Goal: Information Seeking & Learning: Learn about a topic

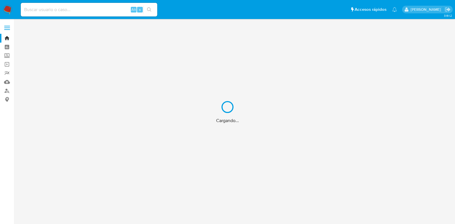
click at [92, 8] on div "Cargando..." at bounding box center [227, 112] width 455 height 224
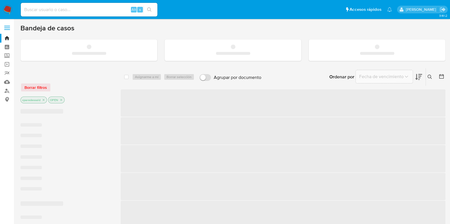
click at [87, 9] on input at bounding box center [89, 9] width 137 height 7
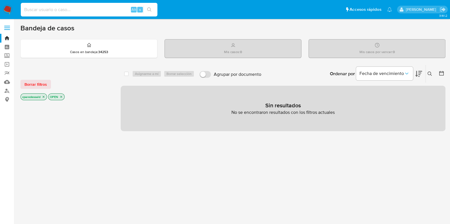
paste input "64a1f60004ebb70d7f2169f4b8bd4390"
type input "64a1f60004ebb70d7f2169f4b8bd4390"
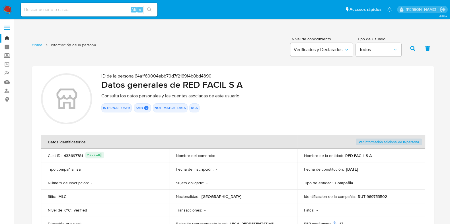
drag, startPoint x: 188, startPoint y: 86, endPoint x: 245, endPoint y: 88, distance: 56.9
click at [245, 88] on h2 "Datos generales de RED FACIL S A" at bounding box center [262, 84] width 323 height 11
click at [71, 11] on input at bounding box center [89, 9] width 137 height 7
paste input "5bd2e4f1958c1c0b1cf76872c20d9fe9"
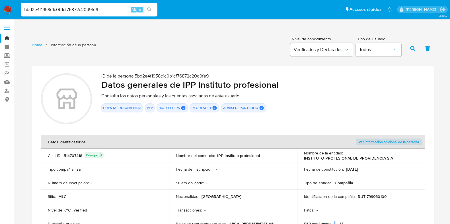
drag, startPoint x: 187, startPoint y: 86, endPoint x: 276, endPoint y: 86, distance: 88.4
click at [276, 86] on h2 "Datos generales de IPP Instituto profesional" at bounding box center [262, 84] width 323 height 11
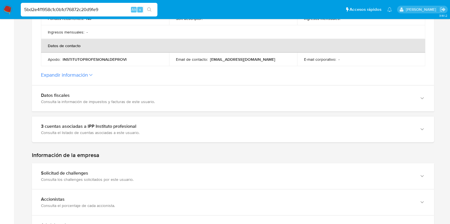
scroll to position [239, 0]
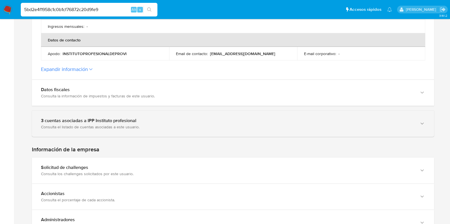
click at [248, 120] on div "3 cuentas asociadas a IPP Instituto profesional" at bounding box center [227, 121] width 372 height 6
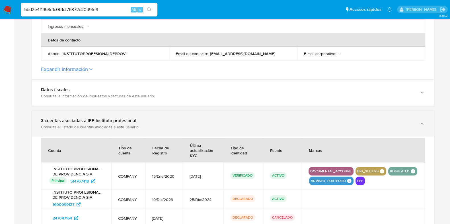
click at [248, 120] on div "3 cuentas asociadas a IPP Instituto profesional" at bounding box center [227, 121] width 372 height 6
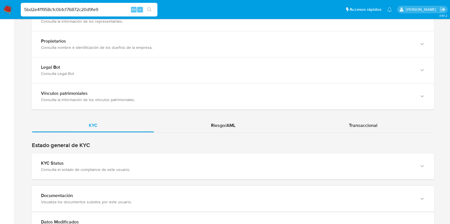
scroll to position [519, 0]
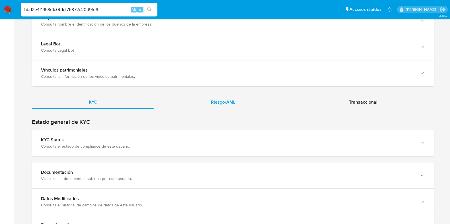
click at [223, 103] on span "Riesgo/AML" at bounding box center [223, 102] width 24 height 7
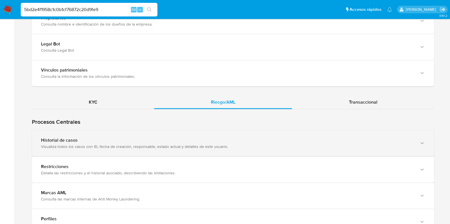
click at [196, 138] on div "Historial de casos" at bounding box center [227, 141] width 372 height 6
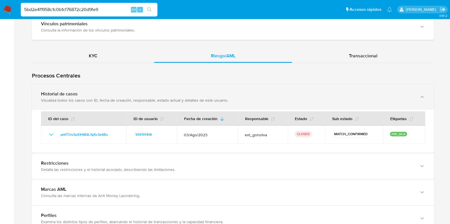
scroll to position [570, 0]
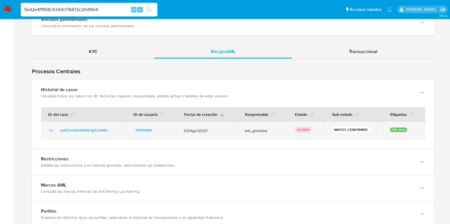
click at [50, 127] on icon "Mostrar/Ocultar" at bounding box center [51, 130] width 7 height 7
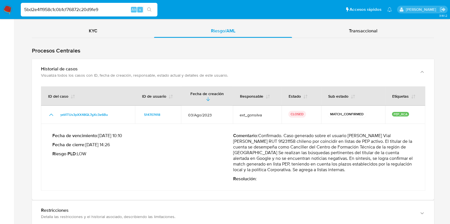
scroll to position [591, 0]
drag, startPoint x: 113, startPoint y: 10, endPoint x: 0, endPoint y: 8, distance: 113.2
click at [0, 8] on nav "Pausado Ver notificaciones 5bd2e4f1958c1c0b1cf76872c20d9fe9 Alt s Accesos rápid…" at bounding box center [225, 9] width 450 height 19
paste input "8ceb16b133311ca48b7605387fa7b9f3"
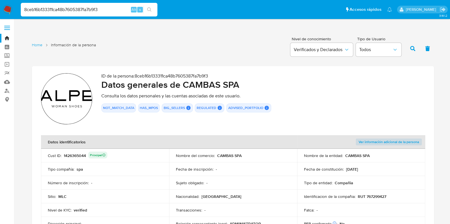
click at [203, 87] on h2 "Datos generales de CAMBAS SPA" at bounding box center [262, 84] width 323 height 11
click at [233, 89] on h2 "Datos generales de CAMBAS SPA" at bounding box center [262, 84] width 323 height 11
click at [202, 86] on h2 "Datos generales de CAMBAS SPA" at bounding box center [262, 84] width 323 height 11
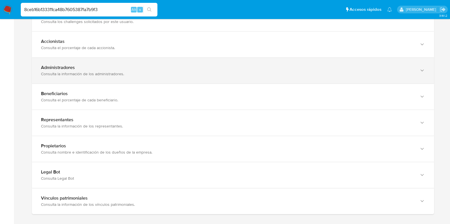
scroll to position [497, 0]
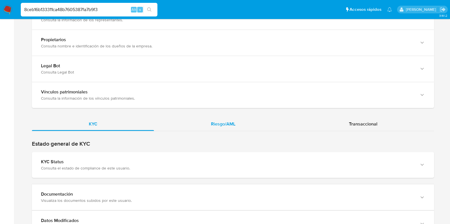
click at [219, 125] on span "Riesgo/AML" at bounding box center [223, 124] width 24 height 7
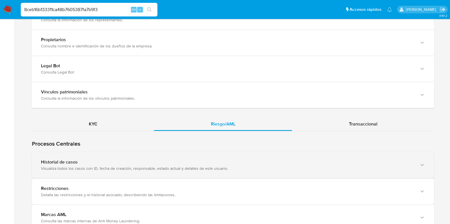
click at [211, 157] on div "Historial de casos Visualiza todos los casos con ID, fecha de creación, respons…" at bounding box center [233, 165] width 402 height 26
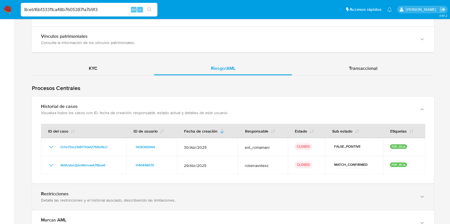
scroll to position [569, 0]
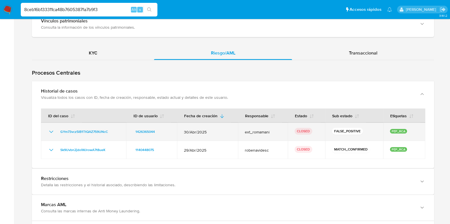
click at [50, 130] on icon "Mostrar/Ocultar" at bounding box center [51, 132] width 7 height 7
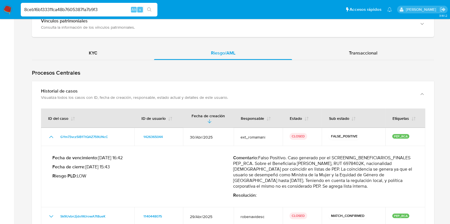
drag, startPoint x: 267, startPoint y: 155, endPoint x: 264, endPoint y: 180, distance: 24.9
click at [264, 180] on p "Comentario : Falso Positivo. Caso generado por el SCREENING_BENEFICIARIOS_FINAL…" at bounding box center [323, 172] width 181 height 34
drag, startPoint x: 268, startPoint y: 180, endPoint x: 387, endPoint y: 185, distance: 119.0
click at [387, 185] on p "Comentario : Falso Positivo. Caso generado por el SCREENING_BENEFICIARIOS_FINAL…" at bounding box center [323, 172] width 181 height 34
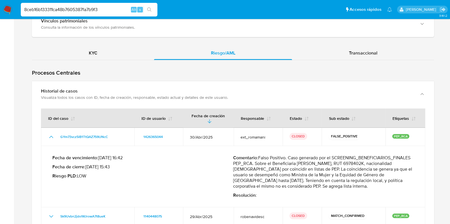
drag, startPoint x: 368, startPoint y: 187, endPoint x: 228, endPoint y: 158, distance: 143.0
click at [228, 158] on div "Fecha de vencimiento : 30/05/2025 16:42 Fecha de cierre : 06/05/2025 15:43 Ries…" at bounding box center [232, 177] width 361 height 52
click at [228, 158] on p "Fecha de vencimiento : 30/05/2025 16:42" at bounding box center [142, 158] width 181 height 6
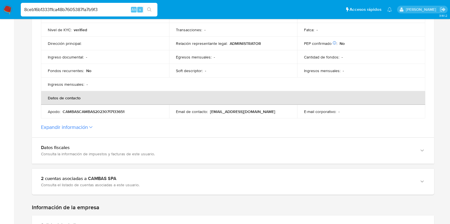
scroll to position [249, 0]
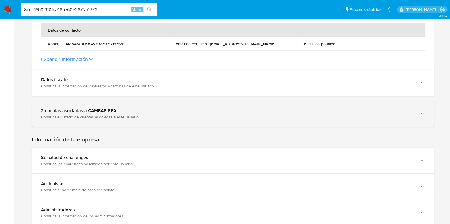
click at [234, 122] on div "2 cuentas asociadas a CAMBAS SPA Consulta el listado de cuentas asociadas a est…" at bounding box center [233, 114] width 402 height 26
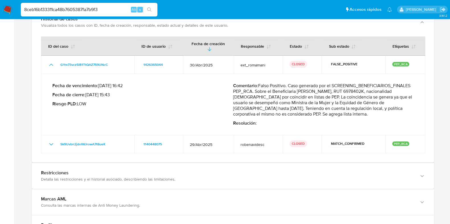
scroll to position [711, 0]
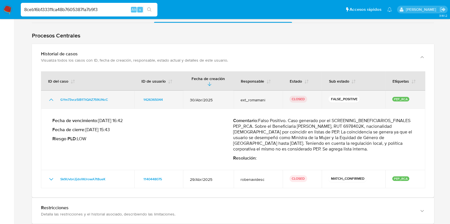
click at [51, 99] on icon "Mostrar/Ocultar" at bounding box center [51, 100] width 4 height 2
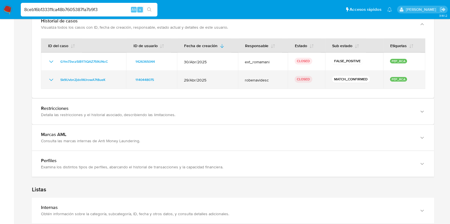
scroll to position [818, 0]
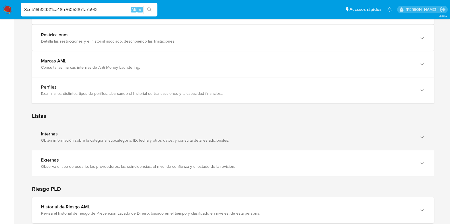
click at [100, 138] on div "Obtén información sobre la categoría, subcategoría, ID, fecha y otros datos, y …" at bounding box center [227, 140] width 372 height 5
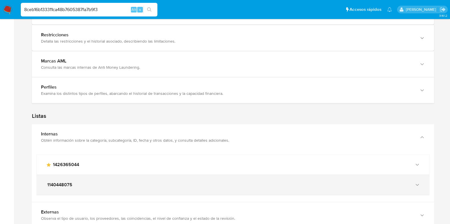
click at [421, 183] on div "1140448075" at bounding box center [233, 185] width 392 height 20
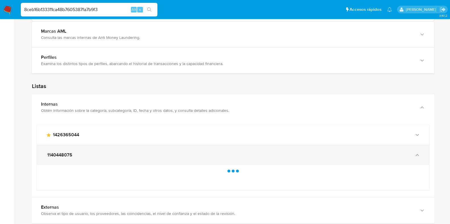
scroll to position [888, 0]
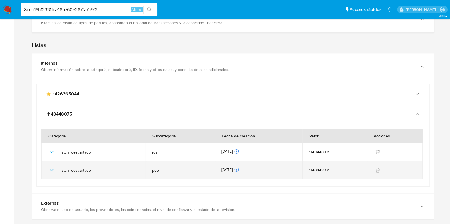
click at [49, 171] on icon "button" at bounding box center [51, 170] width 7 height 7
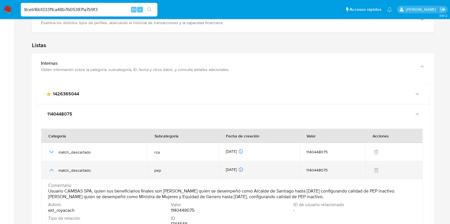
click at [49, 171] on icon "button" at bounding box center [51, 170] width 7 height 7
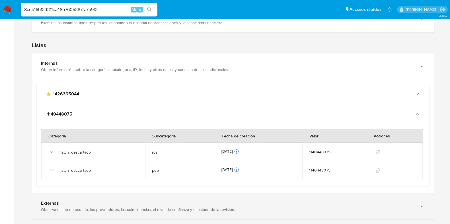
click at [302, 204] on div "Externas" at bounding box center [227, 204] width 372 height 6
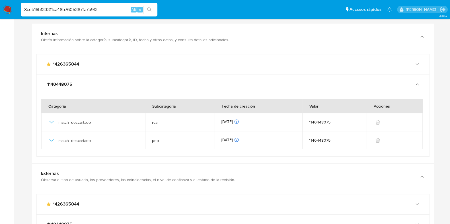
scroll to position [960, 0]
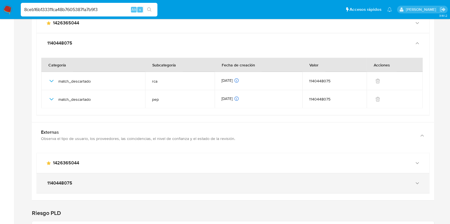
click at [371, 177] on div "1140448075" at bounding box center [233, 183] width 392 height 20
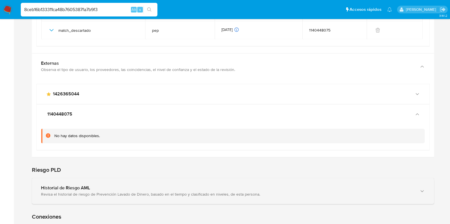
scroll to position [1031, 0]
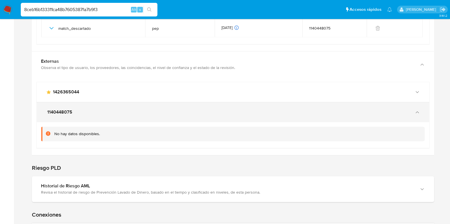
click at [398, 114] on div "1140448075" at bounding box center [233, 112] width 392 height 20
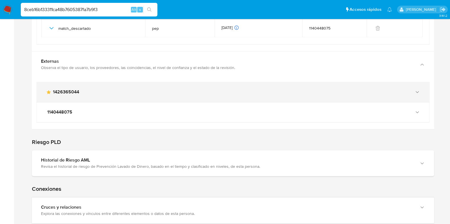
click at [417, 95] on div "main-user-icon 1426365044" at bounding box center [233, 92] width 392 height 20
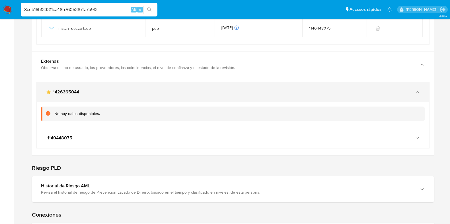
click at [417, 95] on div "main-user-icon 1426365044" at bounding box center [233, 92] width 392 height 20
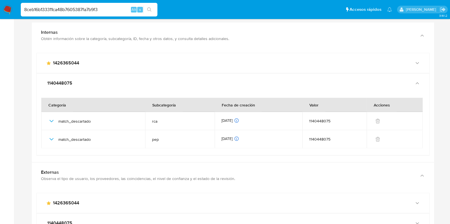
scroll to position [888, 0]
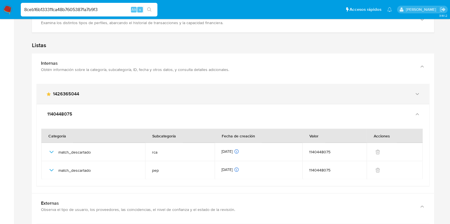
click at [414, 94] on div "button" at bounding box center [416, 94] width 7 height 6
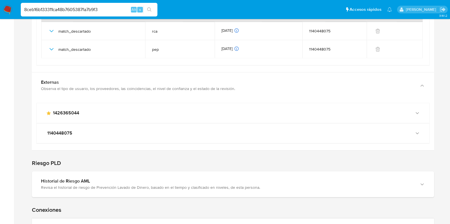
scroll to position [1102, 0]
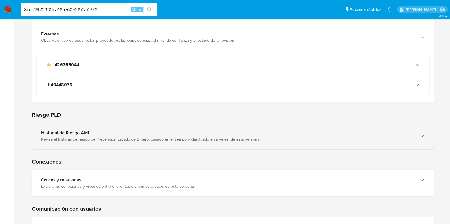
click at [167, 137] on div "Revisa el historial de riesgo de Prevención Lavado de Dinero, basado en el tiem…" at bounding box center [227, 139] width 372 height 5
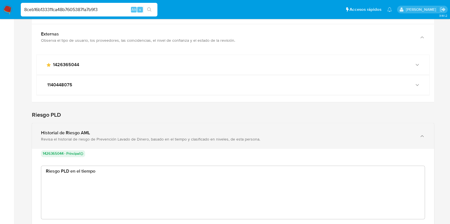
scroll to position [1173, 0]
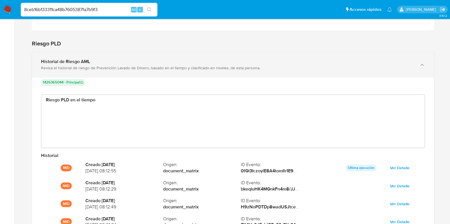
click at [168, 71] on div "Historial de Riesgo AML Revisa el historial de riesgo de Prevención Lavado de D…" at bounding box center [233, 65] width 402 height 26
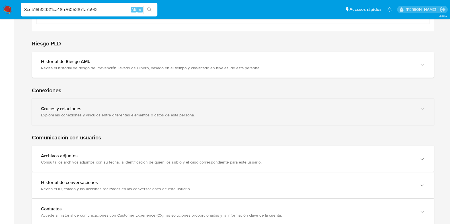
click at [162, 108] on div "Cruces y relaciones" at bounding box center [227, 109] width 372 height 6
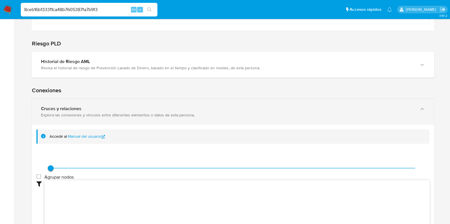
click at [162, 108] on div "Cruces y relaciones" at bounding box center [227, 109] width 372 height 6
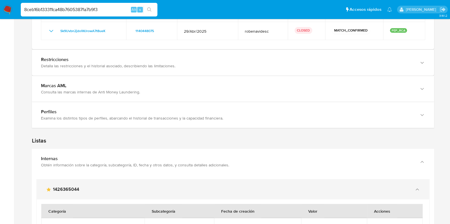
scroll to position [783, 0]
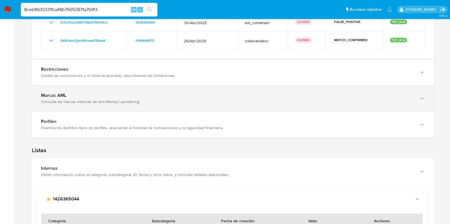
click at [112, 105] on div "Marcas AML Consulta las marcas internas de Anti Money Laundering." at bounding box center [233, 99] width 402 height 26
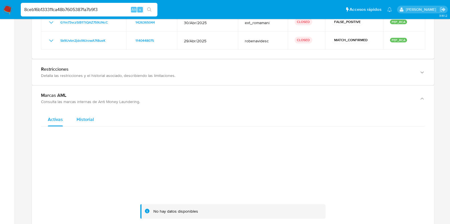
click at [92, 114] on div "Historial" at bounding box center [85, 120] width 17 height 14
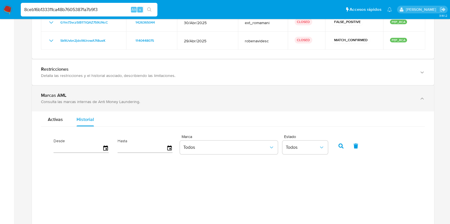
drag, startPoint x: 50, startPoint y: 120, endPoint x: 69, endPoint y: 107, distance: 23.0
click at [53, 119] on span "Activas" at bounding box center [55, 119] width 15 height 7
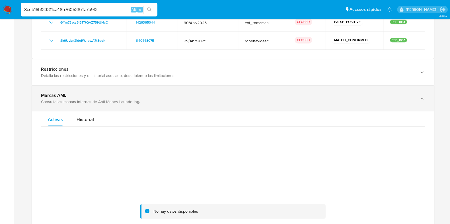
click at [76, 101] on div "Consulta las marcas internas de Anti Money Laundering." at bounding box center [227, 101] width 372 height 5
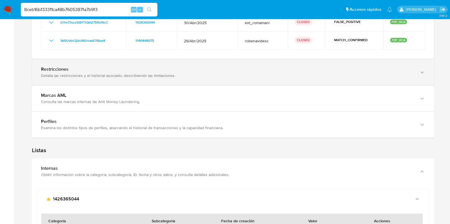
click at [98, 77] on div "Detalla las restricciones y el historial asociado, describiendo las limitacione…" at bounding box center [227, 75] width 372 height 5
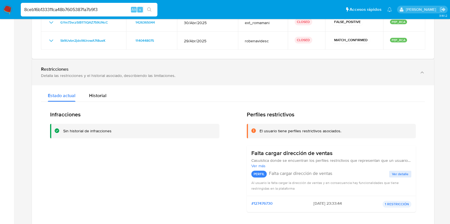
click at [98, 77] on div "Detalla las restricciones y el historial asociado, describiendo las limitacione…" at bounding box center [227, 75] width 372 height 5
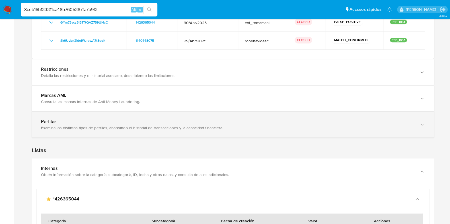
click at [102, 127] on div "Examina los distintos tipos de perfiles, abarcando el historial de transaccione…" at bounding box center [227, 127] width 372 height 5
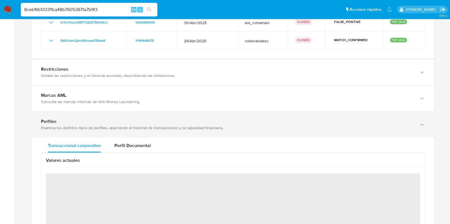
click at [102, 127] on div "Examina los distintos tipos de perfiles, abarcando el historial de transaccione…" at bounding box center [227, 127] width 372 height 5
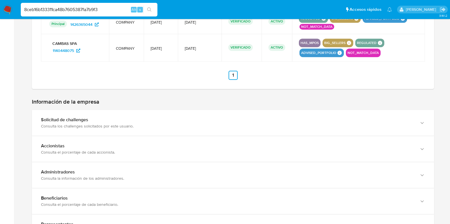
scroll to position [357, 0]
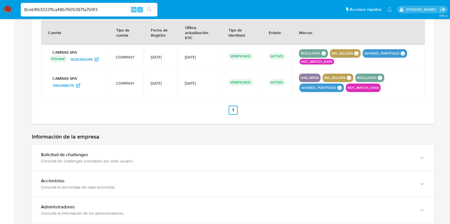
drag, startPoint x: 108, startPoint y: 9, endPoint x: 13, endPoint y: 11, distance: 94.7
click at [13, 11] on nav "Pausado Ver notificaciones 8ceb16b133311ca48b7605387fa7b9f3 Alt s Accesos rápid…" at bounding box center [225, 9] width 450 height 19
paste input "2a69bda66b8b92fcbc79b94293e97bc4"
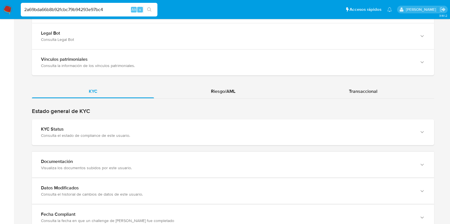
scroll to position [533, 0]
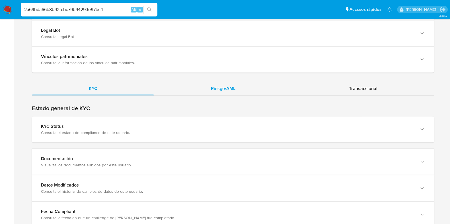
click at [233, 90] on span "Riesgo/AML" at bounding box center [223, 88] width 24 height 7
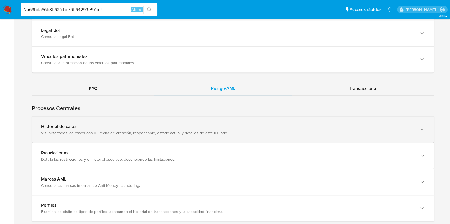
click at [148, 119] on div "Historial de casos Visualiza todos los casos con ID, fecha de creación, respons…" at bounding box center [233, 130] width 402 height 26
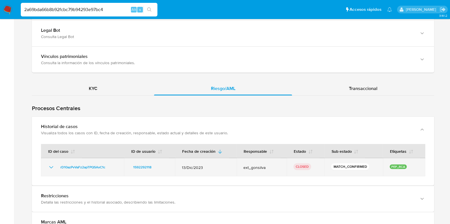
click at [53, 164] on icon "Mostrar/Ocultar" at bounding box center [51, 167] width 7 height 7
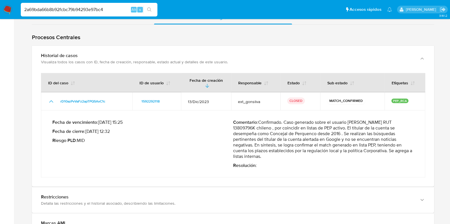
scroll to position [604, 0]
click at [251, 129] on p "Comentario : Confirmado. Caso generado sobre el usuario Juan Luis Opazo Jofré R…" at bounding box center [323, 139] width 181 height 40
click at [252, 129] on p "Comentario : Confirmado. Caso generado sobre el usuario Juan Luis Opazo Jofré R…" at bounding box center [323, 139] width 181 height 40
drag, startPoint x: 275, startPoint y: 126, endPoint x: 346, endPoint y: 125, distance: 70.8
click at [346, 125] on p "Comentario : Confirmado. Caso generado sobre el usuario Juan Luis Opazo Jofré R…" at bounding box center [323, 139] width 181 height 40
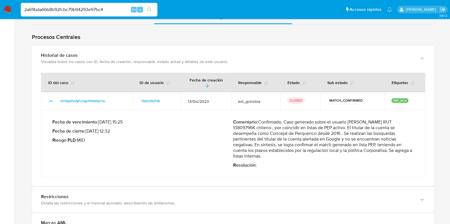
drag, startPoint x: 350, startPoint y: 128, endPoint x: 342, endPoint y: 131, distance: 8.9
click at [342, 131] on p "Comentario : Confirmado. Caso generado sobre el usuario Juan Luis Opazo Jofré R…" at bounding box center [323, 139] width 181 height 40
drag, startPoint x: 346, startPoint y: 131, endPoint x: 255, endPoint y: 145, distance: 92.6
click at [255, 145] on p "Comentario : Confirmado. Caso generado sobre el usuario Juan Luis Opazo Jofré R…" at bounding box center [323, 139] width 181 height 40
drag, startPoint x: 261, startPoint y: 145, endPoint x: 280, endPoint y: 156, distance: 21.5
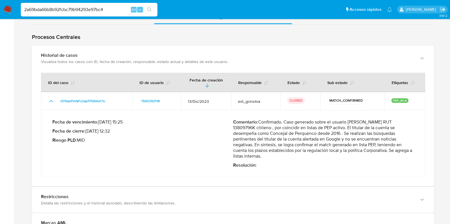
click at [280, 156] on p "Comentario : Confirmado. Caso generado sobre el usuario Juan Luis Opazo Jofré R…" at bounding box center [323, 139] width 181 height 40
drag, startPoint x: 113, startPoint y: 9, endPoint x: 9, endPoint y: 14, distance: 104.2
click at [9, 14] on nav "Pausado Ver notificaciones 2a69bda66b8b92fcbc79b94293e97bc4 Alt s Accesos rápid…" at bounding box center [225, 9] width 450 height 19
paste input "ce7b415a03d84807e62e6a86bc792fad"
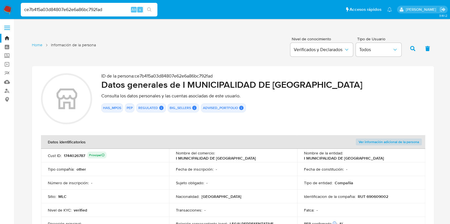
click at [295, 87] on h2 "Datos generales de I MUNICIPALIDAD DE VALPARAISO" at bounding box center [262, 84] width 323 height 11
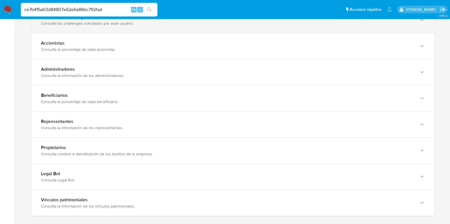
scroll to position [497, 0]
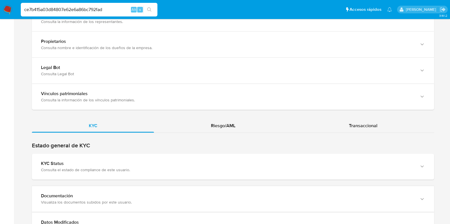
click at [217, 119] on div "Riesgo/AML" at bounding box center [223, 126] width 138 height 14
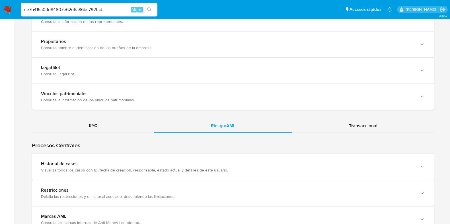
click at [193, 161] on div "Historial de casos" at bounding box center [227, 164] width 372 height 6
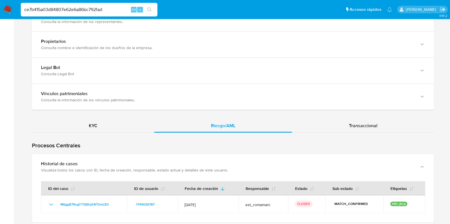
scroll to position [569, 0]
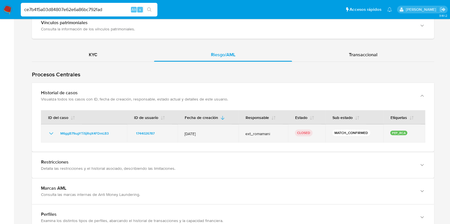
click at [54, 130] on icon "Mostrar/Ocultar" at bounding box center [51, 133] width 7 height 7
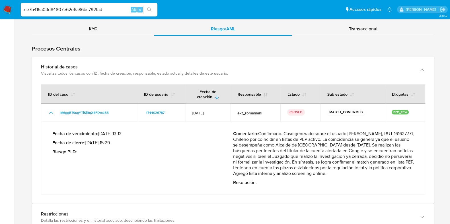
scroll to position [604, 0]
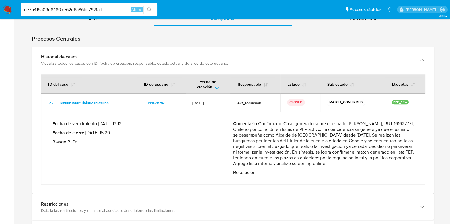
drag, startPoint x: 113, startPoint y: 9, endPoint x: 23, endPoint y: 12, distance: 90.2
click at [23, 12] on input "ce7b415a03d84807e62e6a86bc792fad" at bounding box center [89, 9] width 137 height 7
paste input "b43fbabd200be38a5a49f0fefcfe981"
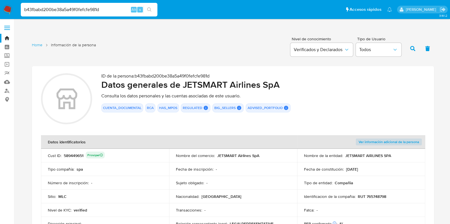
drag, startPoint x: 102, startPoint y: 9, endPoint x: 3, endPoint y: 8, distance: 99.8
click at [3, 8] on nav "Pausado Ver notificaciones b43fbabd200be38a5a49f0fefcfe981d Alt s Accesos rápid…" at bounding box center [225, 9] width 450 height 19
paste input "7e25ab3eba6ffc0af5eccb8763071402"
type input "7e25ab3eba6ffc0af5eccb8763071402"
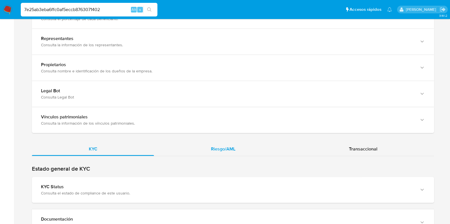
scroll to position [497, 0]
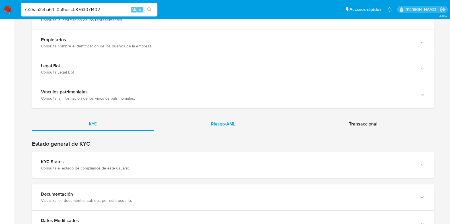
click at [218, 124] on span "Riesgo/AML" at bounding box center [223, 124] width 24 height 7
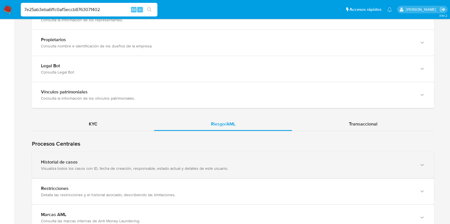
click at [85, 157] on div "Historial de casos Visualiza todos los casos con ID, fecha de creación, respons…" at bounding box center [233, 165] width 402 height 26
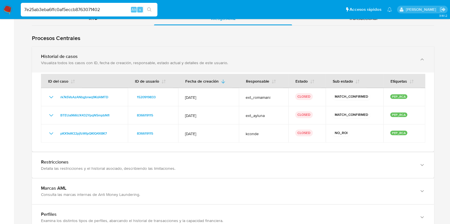
scroll to position [640, 0]
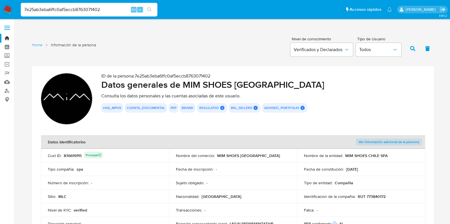
scroll to position [640, 0]
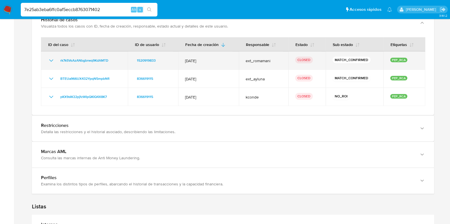
click at [51, 61] on icon "Mostrar/Ocultar" at bounding box center [51, 60] width 7 height 7
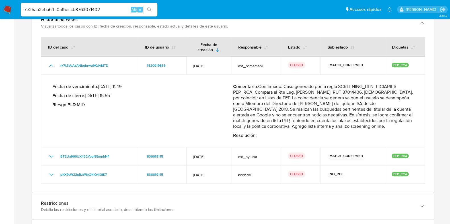
drag, startPoint x: 283, startPoint y: 105, endPoint x: 375, endPoint y: 126, distance: 94.6
click at [375, 126] on p "Comentario : Confirmado. Caso generado por la regla SCREENING_BENEFICIARIES PEP…" at bounding box center [323, 107] width 181 height 46
drag, startPoint x: 111, startPoint y: 12, endPoint x: 2, endPoint y: 12, distance: 108.6
click at [2, 12] on nav "Pausado Ver notificaciones 7e25ab3eba6ffc0af5eccb8763071402 Alt s Accesos rápid…" at bounding box center [225, 9] width 450 height 19
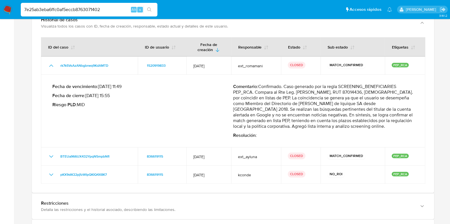
paste input "e604e20fb1fe7fd516f7854cbb612b3c"
type input "e604e20fb1fe7fd516f7854cbb612b3c"
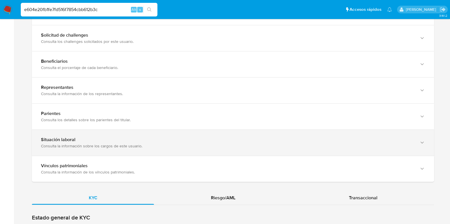
scroll to position [427, 0]
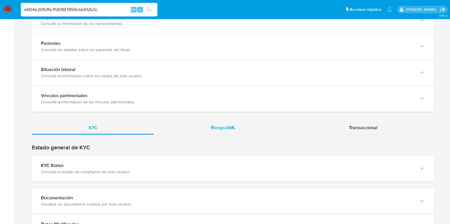
click at [225, 132] on div "Riesgo/AML" at bounding box center [223, 128] width 138 height 14
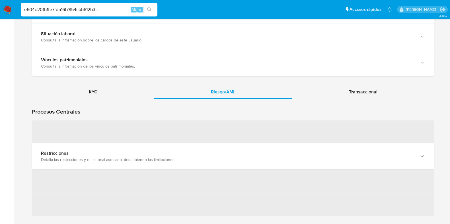
scroll to position [497, 0]
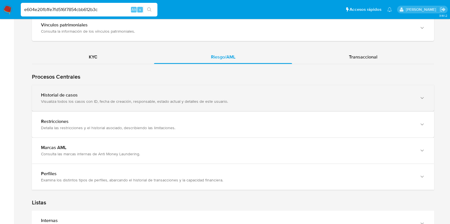
click at [209, 94] on div "Historial de casos" at bounding box center [227, 95] width 372 height 6
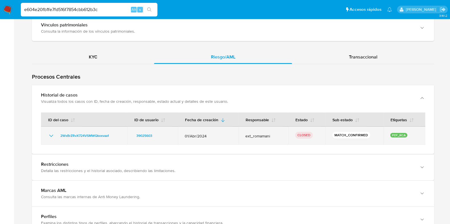
click at [50, 135] on icon "Mostrar/Ocultar" at bounding box center [51, 136] width 4 height 2
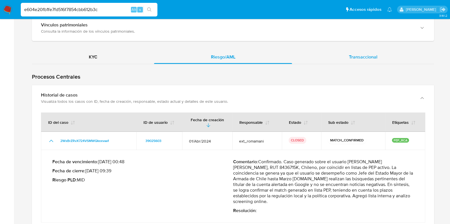
click at [342, 57] on div "Transaccional" at bounding box center [363, 57] width 142 height 14
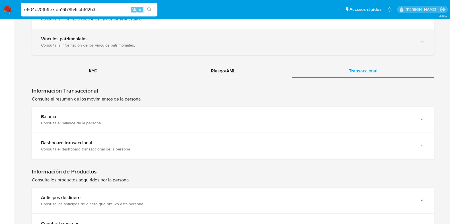
scroll to position [462, 0]
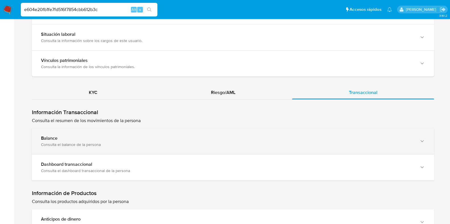
click at [107, 145] on div "Consulta el balance de la persona" at bounding box center [227, 144] width 372 height 5
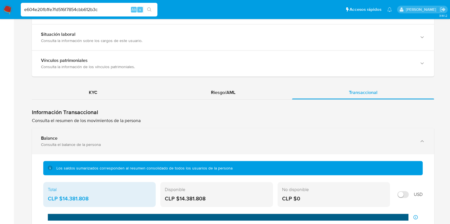
scroll to position [497, 0]
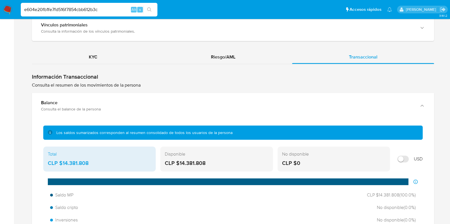
click at [404, 160] on input "Mostrar en USD" at bounding box center [402, 159] width 11 height 7
checkbox input "false"
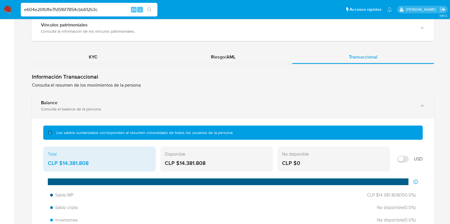
click at [191, 98] on div "Balance Consulta el balance de la persona" at bounding box center [233, 106] width 402 height 26
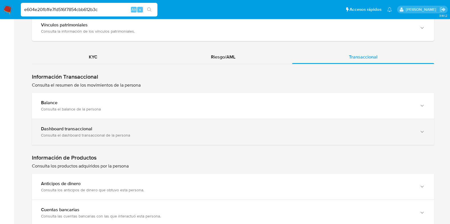
click at [176, 134] on div "Consulta el dashboard transaccional de la persona" at bounding box center [227, 135] width 372 height 5
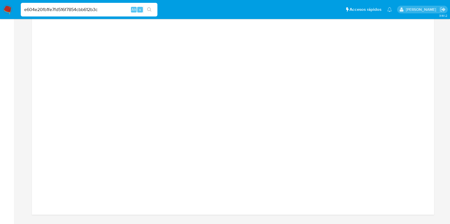
scroll to position [711, 0]
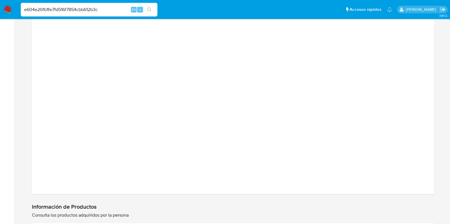
drag, startPoint x: 105, startPoint y: 10, endPoint x: 0, endPoint y: 7, distance: 105.0
click at [0, 7] on nav "Pausado Ver notificaciones e604e20fb1fe7fd516f7854cbb612b3c Alt s Accesos rápid…" at bounding box center [225, 9] width 450 height 19
paste input "b4f0eb6d490f78c1850fd395d20d4437"
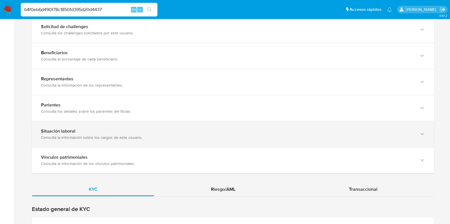
scroll to position [391, 0]
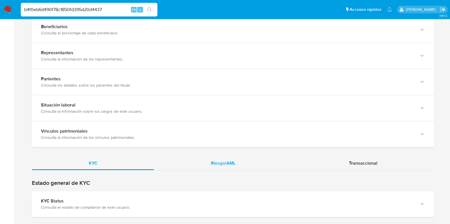
click at [230, 164] on span "Riesgo/AML" at bounding box center [223, 163] width 24 height 7
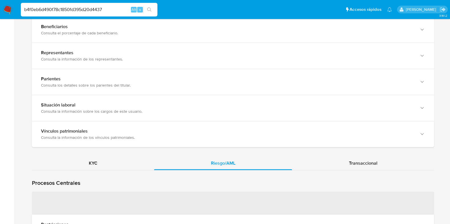
scroll to position [427, 0]
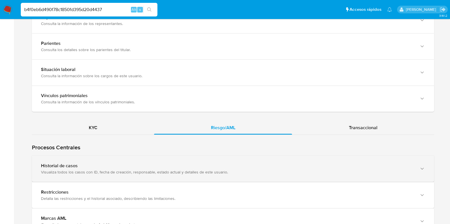
click at [181, 168] on div "Historial de casos" at bounding box center [227, 166] width 372 height 6
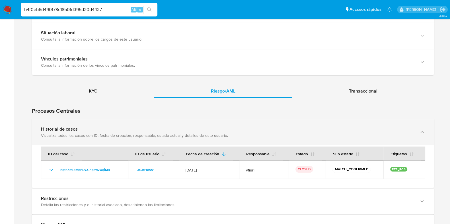
scroll to position [497, 0]
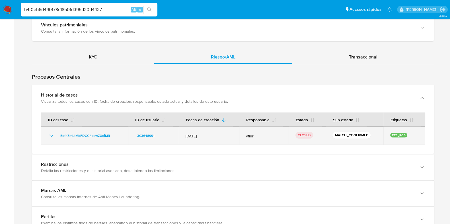
click at [52, 133] on icon "Mostrar/Ocultar" at bounding box center [51, 136] width 7 height 7
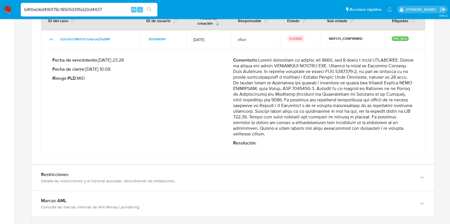
scroll to position [675, 0]
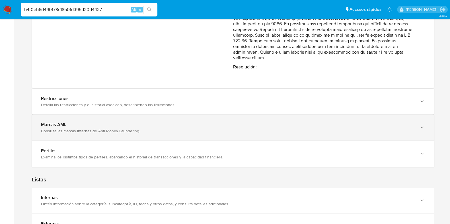
click at [111, 122] on div "Marcas AML" at bounding box center [227, 125] width 372 height 6
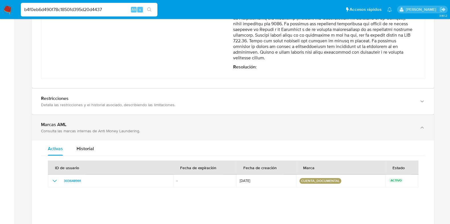
click at [111, 122] on div "Marcas AML" at bounding box center [227, 125] width 372 height 6
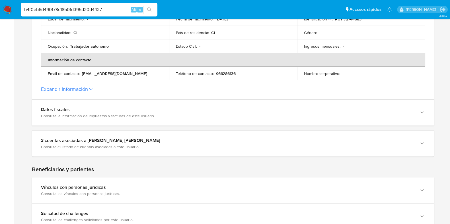
scroll to position [178, 0]
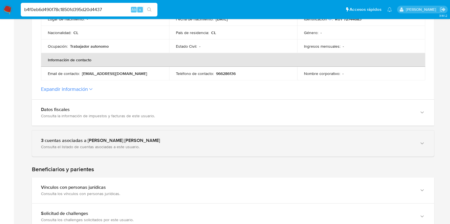
click at [118, 131] on div "3 cuentas asociadas a Rodrigo Alfredo Vega Contreras Consulta el listado de cue…" at bounding box center [233, 144] width 402 height 26
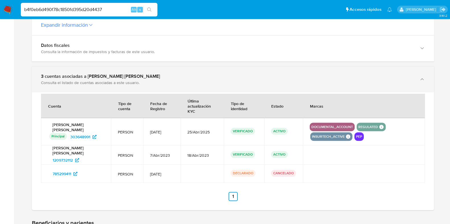
scroll to position [249, 0]
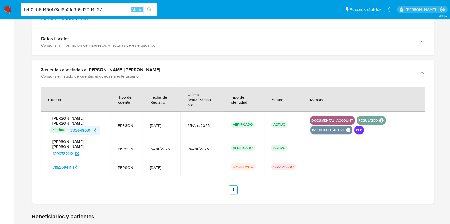
click at [81, 129] on span "303648991" at bounding box center [80, 130] width 20 height 9
drag, startPoint x: 114, startPoint y: 6, endPoint x: 15, endPoint y: 11, distance: 99.1
click at [15, 11] on nav "Pausado Ver notificaciones b4f0eb6d490f78c1850fd395d20d4437 Alt s Accesos rápid…" at bounding box center [225, 9] width 450 height 19
paste input "2c336fb6ba74d48cba69418687516d7"
type input "2c336fb6ba74d48cba69418687516d77"
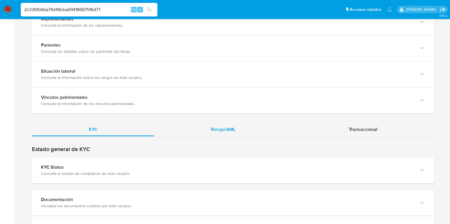
scroll to position [427, 0]
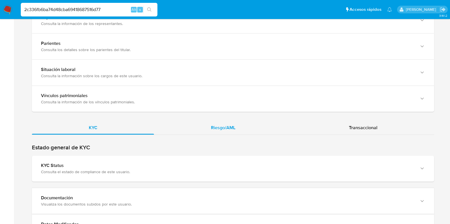
click at [227, 133] on div "Riesgo/AML" at bounding box center [223, 128] width 138 height 14
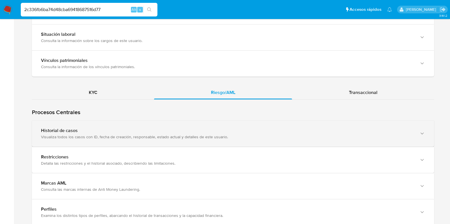
click at [125, 140] on div "Historial de casos Visualiza todos los casos con ID, fecha de creación, respons…" at bounding box center [233, 134] width 402 height 26
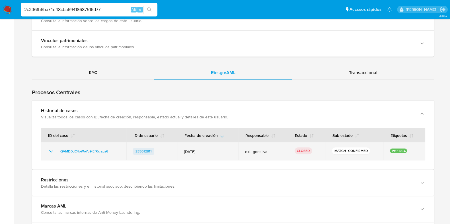
scroll to position [497, 0]
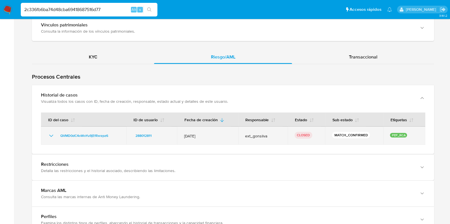
click at [52, 133] on icon "Mostrar/Ocultar" at bounding box center [51, 136] width 7 height 7
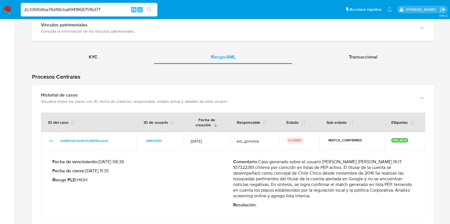
drag, startPoint x: 276, startPoint y: 173, endPoint x: 319, endPoint y: 195, distance: 48.0
click at [319, 195] on p "Comentario : Caso generado sobre el usuario Erwin Benedicto Águila Marín RUT 10…" at bounding box center [323, 179] width 181 height 40
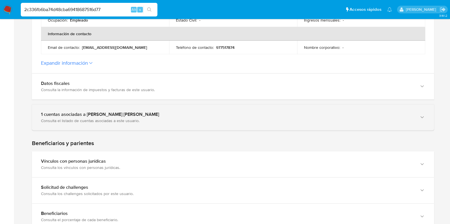
scroll to position [249, 0]
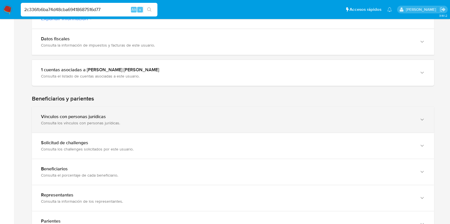
click at [168, 112] on div "Vínculos con personas jurídicas Consulta los vínculos con personas jurídicas." at bounding box center [233, 120] width 402 height 26
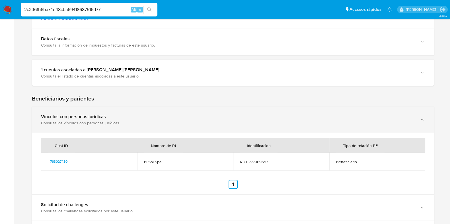
click at [168, 112] on div "Vínculos con personas jurídicas Consulta los vínculos con personas jurídicas." at bounding box center [233, 120] width 402 height 26
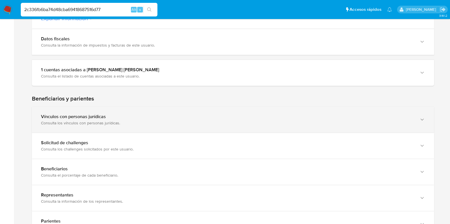
click at [168, 112] on div "Vínculos con personas jurídicas Consulta los vínculos con personas jurídicas." at bounding box center [233, 120] width 402 height 26
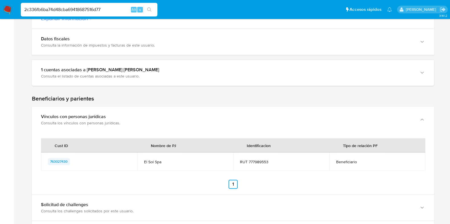
click at [62, 160] on span "763027430" at bounding box center [58, 161] width 17 height 7
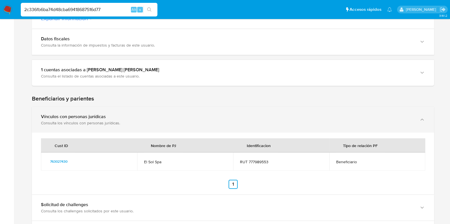
click at [171, 123] on div "Consulta los vínculos con personas jurídicas." at bounding box center [227, 123] width 372 height 5
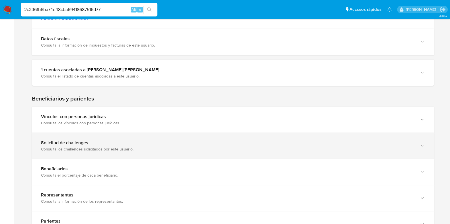
click at [164, 148] on div "Consulta los challenges solicitados por este usuario." at bounding box center [227, 149] width 372 height 5
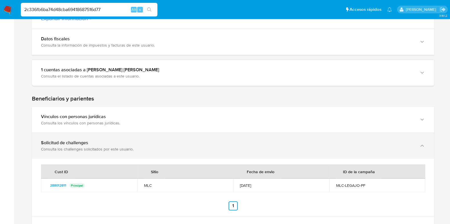
click at [164, 148] on div "Consulta los challenges solicitados por este usuario." at bounding box center [227, 149] width 372 height 5
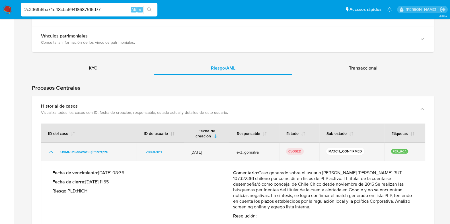
scroll to position [497, 0]
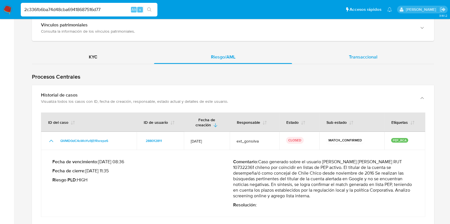
click at [352, 57] on span "Transaccional" at bounding box center [363, 57] width 28 height 7
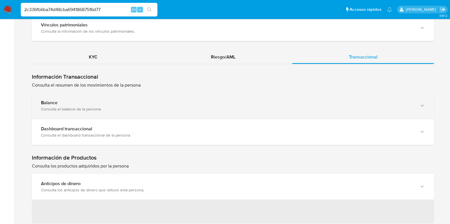
click at [175, 110] on div "Consulta el balance de la persona" at bounding box center [227, 109] width 372 height 5
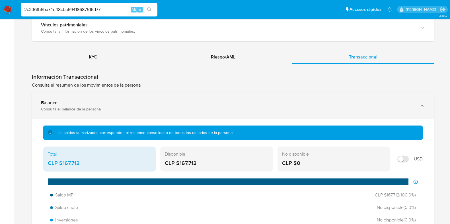
click at [175, 109] on div "Consulta el balance de la persona" at bounding box center [227, 109] width 372 height 5
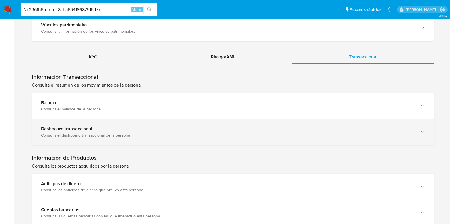
click at [166, 144] on div "Dashboard transaccional Consulta el dashboard transaccional de la persona" at bounding box center [233, 132] width 402 height 26
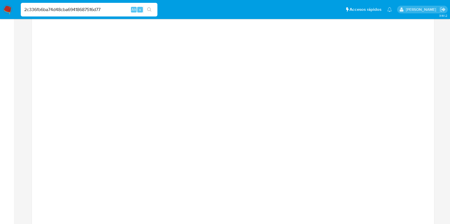
scroll to position [675, 0]
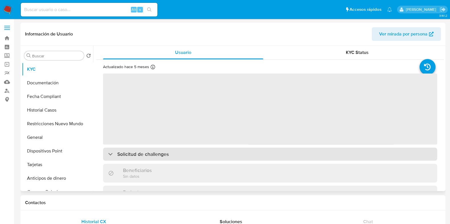
click at [221, 160] on div "Solicitud de challenges" at bounding box center [270, 154] width 334 height 13
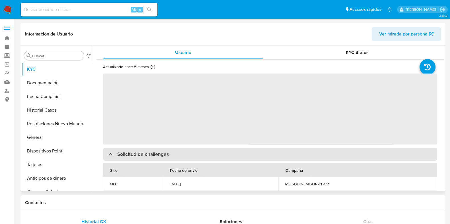
select select "10"
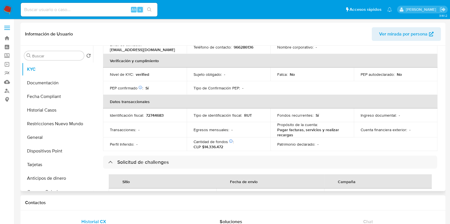
scroll to position [178, 0]
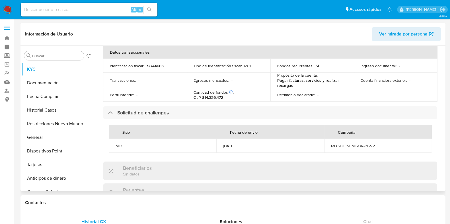
drag, startPoint x: 220, startPoint y: 144, endPoint x: 258, endPoint y: 146, distance: 37.3
click at [258, 146] on td "[DATE]" at bounding box center [270, 146] width 108 height 14
click at [57, 84] on button "Documentación" at bounding box center [55, 83] width 67 height 14
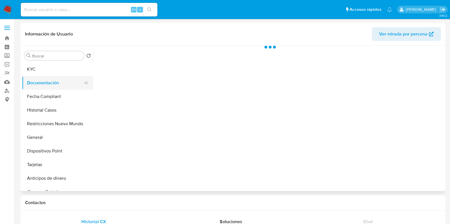
scroll to position [0, 0]
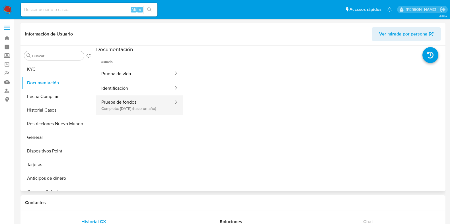
click at [149, 102] on button "Prueba de fondos Completo: 31/05/2024 (hace un año)" at bounding box center [135, 105] width 78 height 19
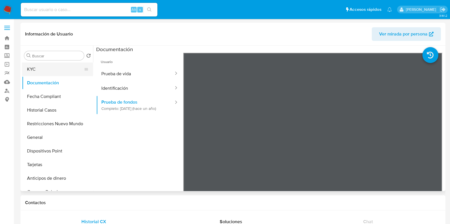
click at [51, 66] on button "KYC" at bounding box center [55, 70] width 67 height 14
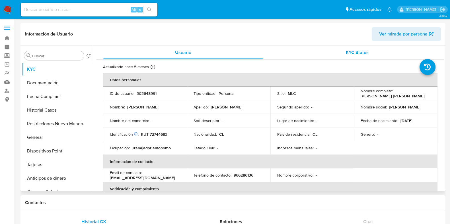
click at [336, 56] on div "KYC Status" at bounding box center [357, 53] width 160 height 14
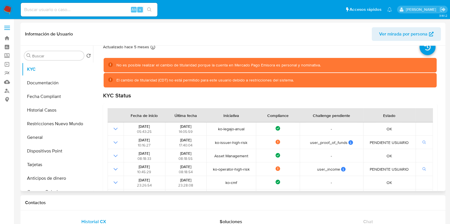
scroll to position [35, 0]
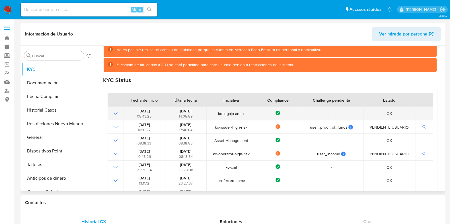
click at [117, 111] on icon "Mostrar operación" at bounding box center [115, 113] width 7 height 7
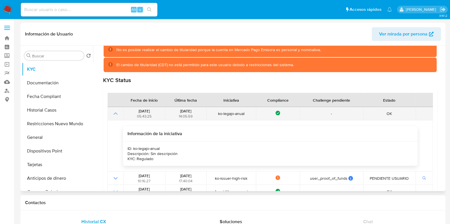
click at [117, 111] on icon "Mostrar operación" at bounding box center [115, 113] width 7 height 7
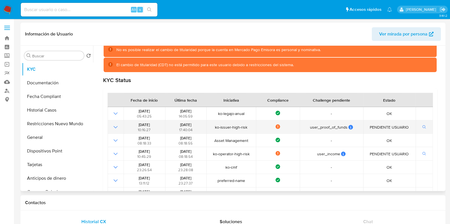
click at [114, 126] on icon "Mostrar operación" at bounding box center [115, 127] width 7 height 7
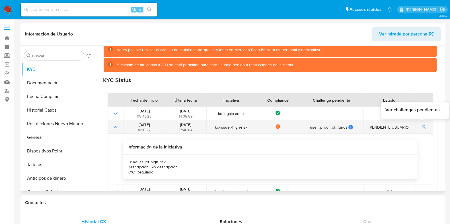
click at [419, 128] on button "button" at bounding box center [424, 127] width 10 height 7
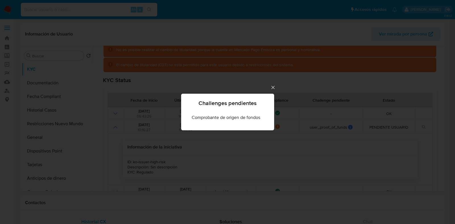
click at [272, 92] on div "Challenges pendientes Comprobante de origen de fondos" at bounding box center [227, 112] width 455 height 224
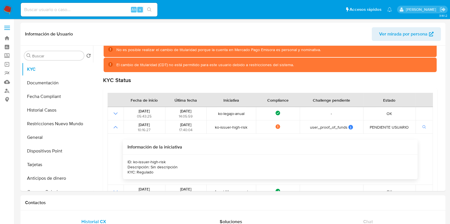
click at [273, 90] on div "Fecha de inicio Última fecha Iniciativa Compliance Challenge pendiente Estado 1…" at bounding box center [270, 179] width 334 height 182
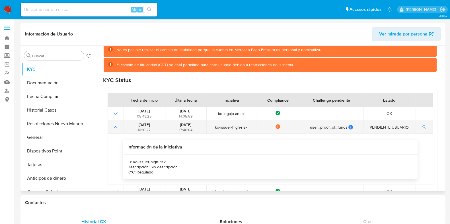
click at [113, 127] on icon "Mostrar operación" at bounding box center [115, 127] width 7 height 7
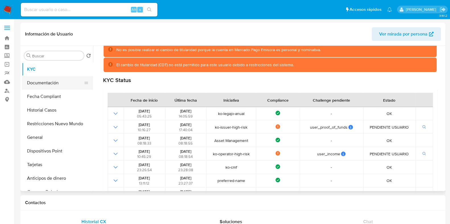
click at [62, 78] on button "Documentación" at bounding box center [55, 83] width 67 height 14
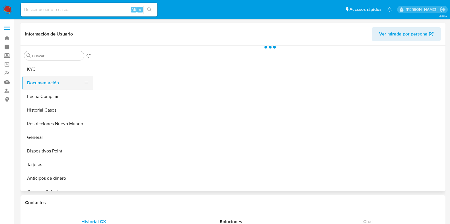
scroll to position [0, 0]
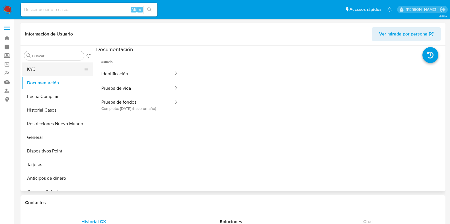
click at [65, 71] on button "KYC" at bounding box center [55, 70] width 67 height 14
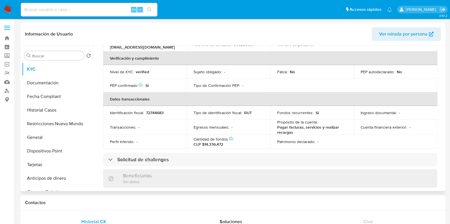
scroll to position [142, 0]
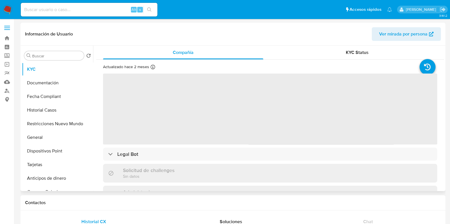
select select "10"
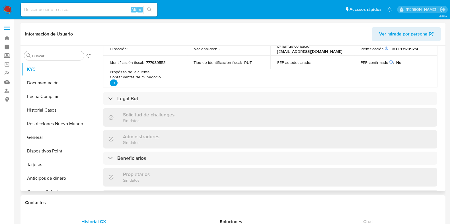
scroll to position [213, 0]
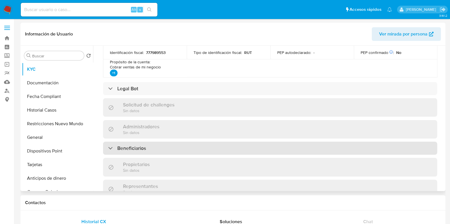
click at [179, 149] on div "Beneficiarios" at bounding box center [270, 148] width 334 height 13
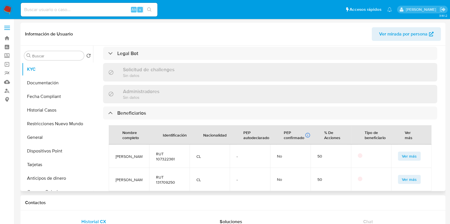
scroll to position [284, 0]
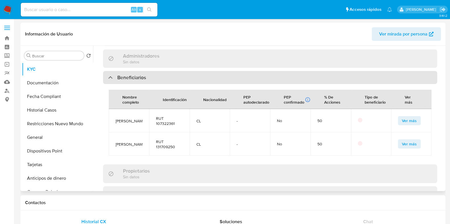
click at [195, 75] on div "Beneficiarios" at bounding box center [270, 77] width 334 height 13
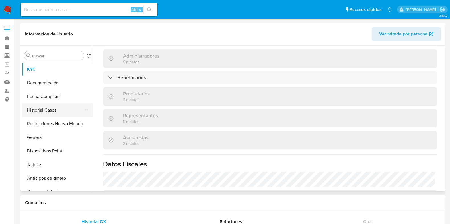
click at [53, 107] on button "Historial Casos" at bounding box center [55, 111] width 67 height 14
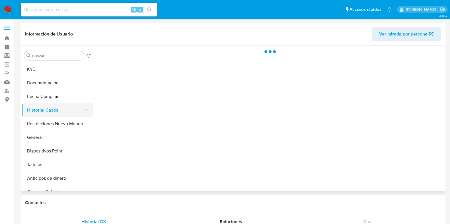
scroll to position [0, 0]
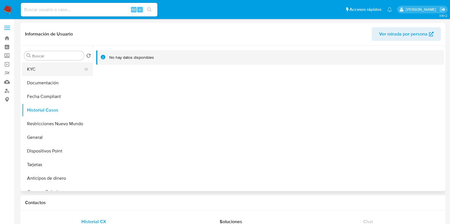
click at [51, 72] on button "KYC" at bounding box center [55, 70] width 67 height 14
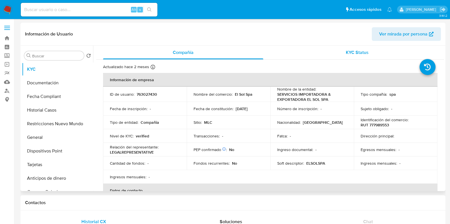
click at [336, 55] on div "KYC Status" at bounding box center [357, 53] width 160 height 14
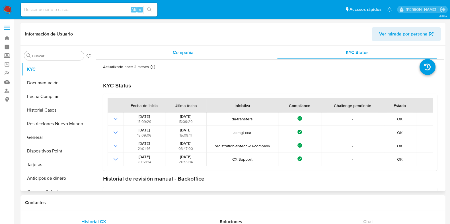
click at [199, 51] on div "Compañía" at bounding box center [183, 53] width 160 height 14
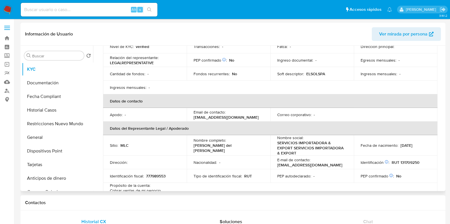
scroll to position [107, 0]
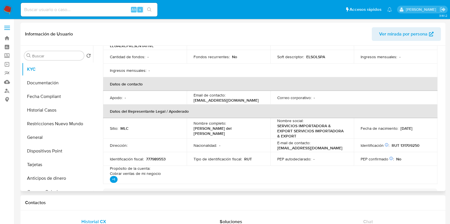
drag, startPoint x: 193, startPoint y: 128, endPoint x: 268, endPoint y: 134, distance: 75.6
click at [268, 134] on td "Nombre completo : Gloria del Carmen Guerrero Chaura" at bounding box center [229, 128] width 84 height 20
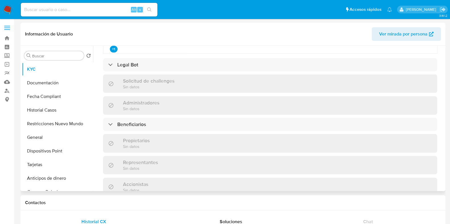
scroll to position [249, 0]
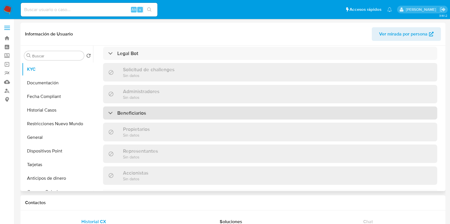
click at [177, 111] on div "Beneficiarios" at bounding box center [270, 113] width 334 height 13
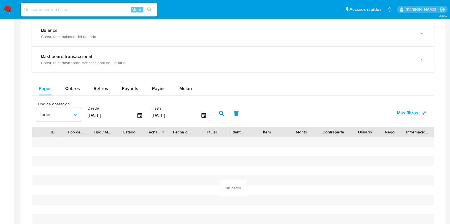
scroll to position [320, 0]
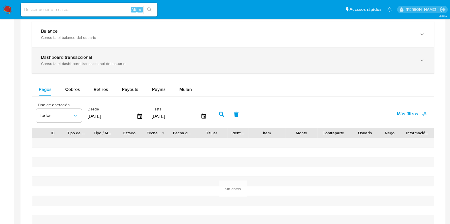
click at [102, 68] on div "Dashboard transaccional Consulta el dashboard transaccional del usuario" at bounding box center [233, 60] width 402 height 26
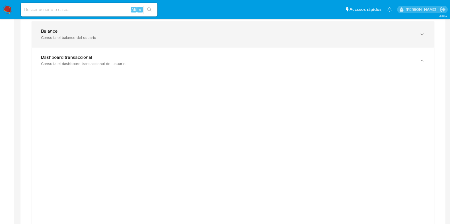
click at [137, 38] on div "Consulta el balance del usuario" at bounding box center [227, 37] width 372 height 5
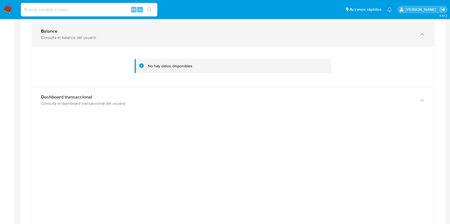
click at [152, 39] on div "Consulta el balance del usuario" at bounding box center [227, 37] width 372 height 5
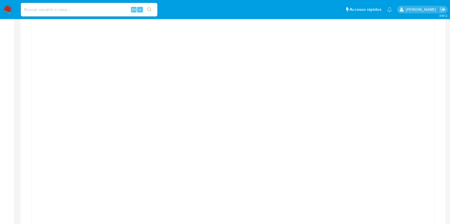
scroll to position [497, 0]
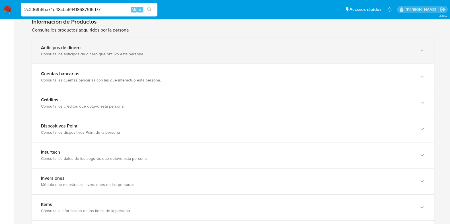
scroll to position [888, 0]
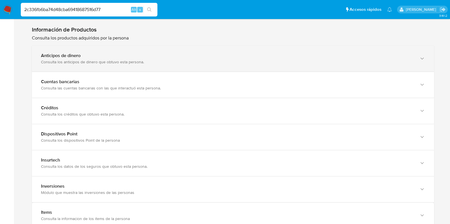
click at [158, 64] on div "Anticipos de dinero Consulta los anticipos de dinero que obtuvo esta persona." at bounding box center [233, 59] width 402 height 26
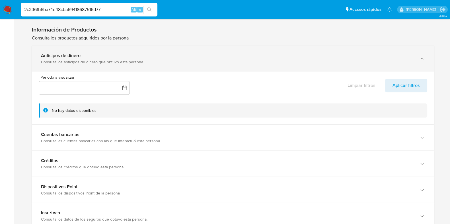
click at [158, 64] on div "Anticipos de dinero Consulta los anticipos de dinero que obtuvo esta persona." at bounding box center [233, 59] width 402 height 26
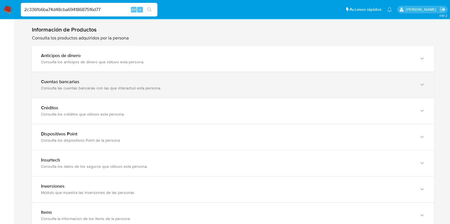
click at [154, 86] on div "Consulta las cuentas bancarias con las que interactuó esta persona." at bounding box center [227, 88] width 372 height 5
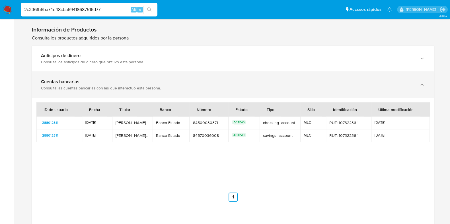
click at [154, 86] on div "Consulta las cuentas bancarias con las que interactuó esta persona." at bounding box center [227, 88] width 372 height 5
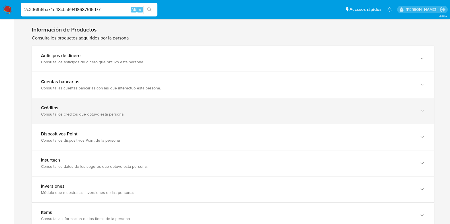
click at [155, 106] on div "Créditos" at bounding box center [227, 108] width 372 height 6
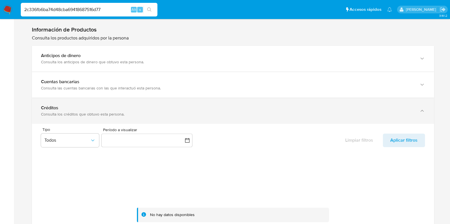
click at [155, 106] on div "Créditos" at bounding box center [227, 108] width 372 height 6
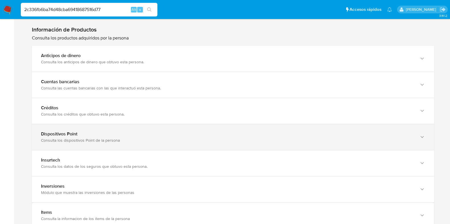
click at [149, 131] on div "Dispositivos Point" at bounding box center [227, 134] width 372 height 6
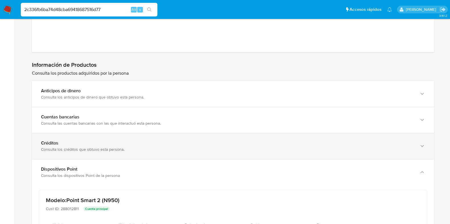
scroll to position [960, 0]
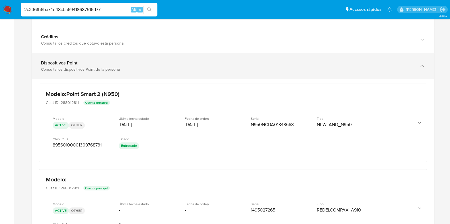
click at [424, 64] on icon "button" at bounding box center [422, 66] width 6 height 6
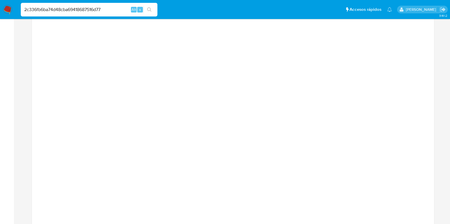
scroll to position [530, 0]
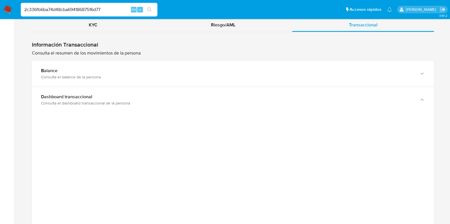
drag, startPoint x: 111, startPoint y: 11, endPoint x: 20, endPoint y: 13, distance: 91.1
click at [21, 13] on div "2c336fb6ba74d48cba69418687516d77 Alt s" at bounding box center [89, 10] width 137 height 14
paste input "ed6751582d0f787be3bf8fee095a05f0"
type input "ed6751582d0f787be3bf8fee095a05f0"
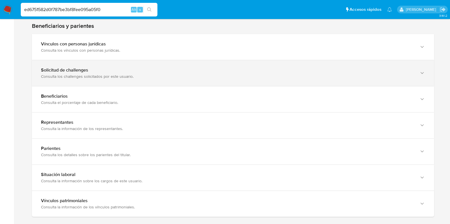
scroll to position [391, 0]
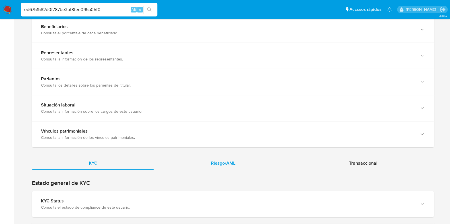
click at [225, 160] on span "Riesgo/AML" at bounding box center [223, 163] width 24 height 7
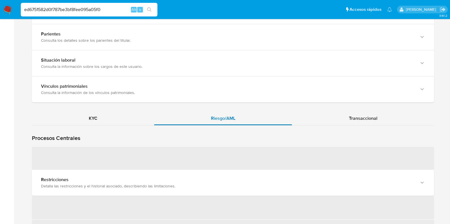
scroll to position [462, 0]
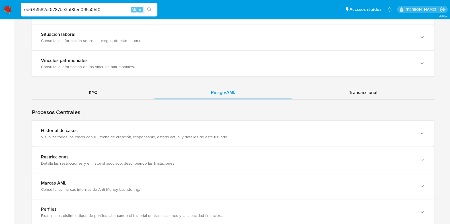
click at [206, 129] on div "Historial de casos" at bounding box center [227, 131] width 372 height 6
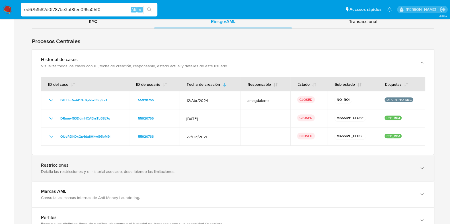
scroll to position [533, 0]
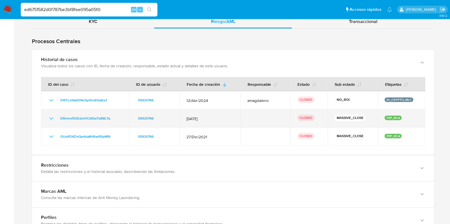
click at [51, 117] on icon "Mostrar/Ocultar" at bounding box center [51, 118] width 7 height 7
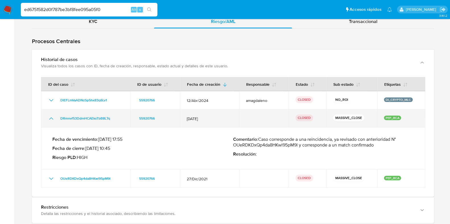
click at [51, 117] on icon "Mostrar/Ocultar" at bounding box center [51, 118] width 4 height 2
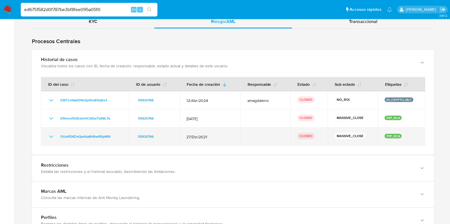
click at [52, 133] on icon "Mostrar/Ocultar" at bounding box center [51, 136] width 7 height 7
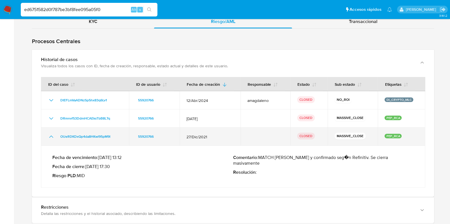
click at [52, 135] on icon "Mostrar/Ocultar" at bounding box center [51, 136] width 7 height 7
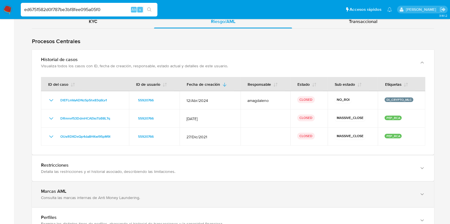
click at [159, 189] on div "Marcas AML" at bounding box center [227, 192] width 372 height 6
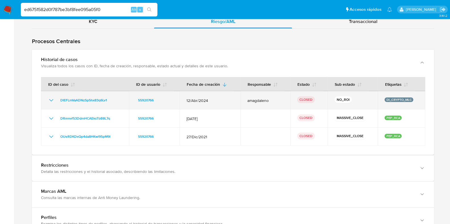
click at [51, 99] on icon "Mostrar/Ocultar" at bounding box center [51, 100] width 7 height 7
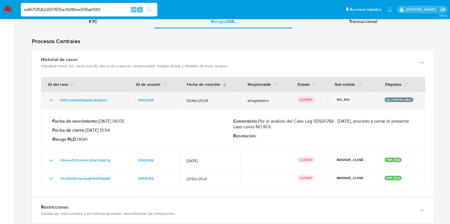
click at [51, 99] on icon "Mostrar/Ocultar" at bounding box center [51, 100] width 4 height 2
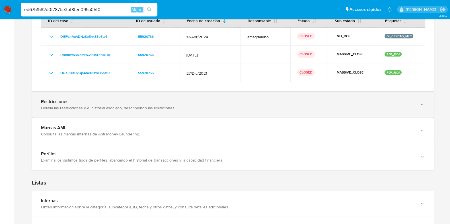
scroll to position [640, 0]
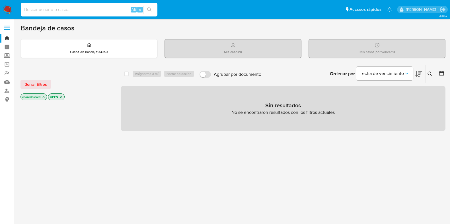
click at [115, 12] on input at bounding box center [89, 9] width 137 height 7
paste input "c6c29024bc236f32f0afc7a38b4dc76e"
type input "c6c29024bc236f32f0afc7a38b4dc76e"
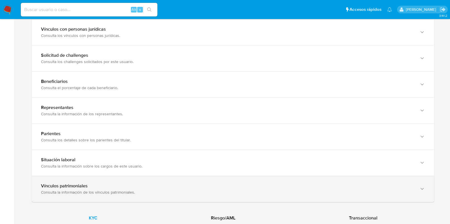
scroll to position [356, 0]
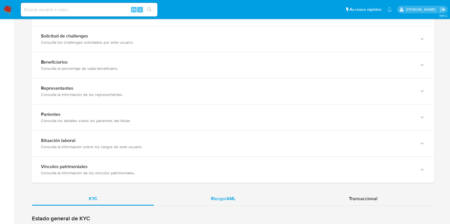
click at [218, 200] on span "Riesgo/AML" at bounding box center [223, 199] width 24 height 7
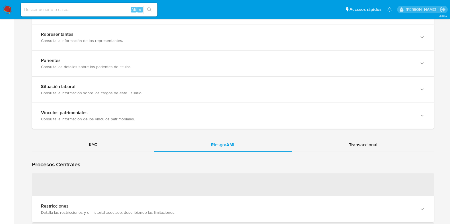
scroll to position [462, 0]
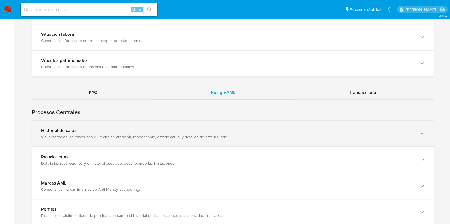
click at [165, 124] on div "Historial de casos Visualiza todos los casos con ID, fecha de creación, respons…" at bounding box center [233, 134] width 402 height 26
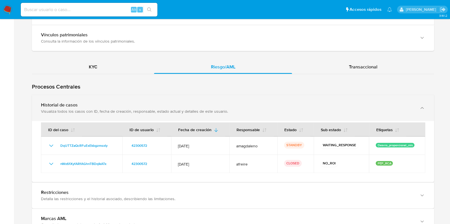
scroll to position [497, 0]
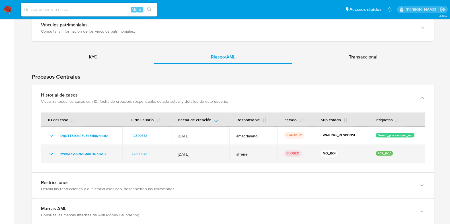
click at [50, 152] on icon "Mostrar/Ocultar" at bounding box center [51, 154] width 7 height 7
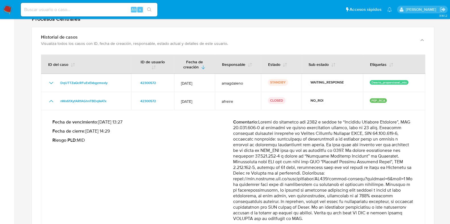
scroll to position [569, 0]
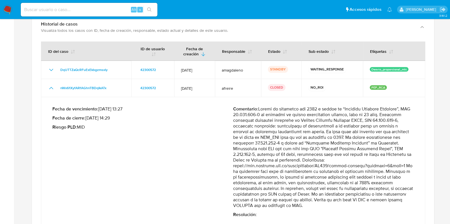
drag, startPoint x: 234, startPoint y: 124, endPoint x: 263, endPoint y: 160, distance: 45.7
click at [263, 160] on p "Comentario :" at bounding box center [323, 157] width 181 height 102
drag, startPoint x: 259, startPoint y: 169, endPoint x: 264, endPoint y: 193, distance: 24.6
click at [264, 193] on p "Comentario :" at bounding box center [323, 157] width 181 height 102
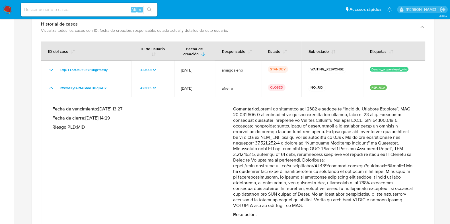
click at [103, 10] on input at bounding box center [89, 9] width 137 height 7
paste input "e31fb6753532cb1f02c223ef4c4d0131"
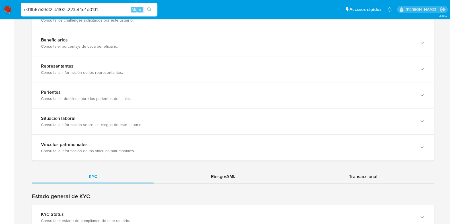
scroll to position [427, 0]
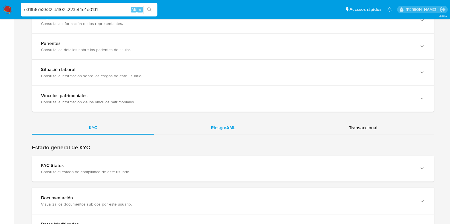
click at [222, 125] on span "Riesgo/AML" at bounding box center [223, 128] width 24 height 7
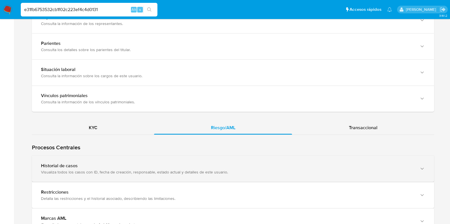
click at [104, 161] on div "Historial de casos Visualiza todos los casos con ID, fecha de creación, respons…" at bounding box center [233, 169] width 402 height 26
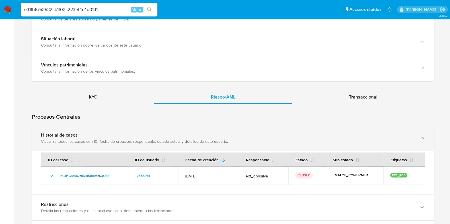
scroll to position [497, 0]
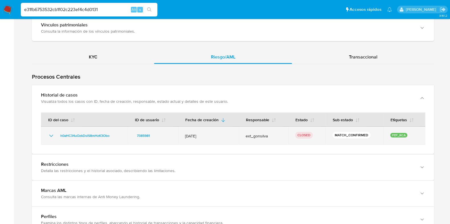
click at [49, 135] on icon "Mostrar/Ocultar" at bounding box center [51, 136] width 7 height 7
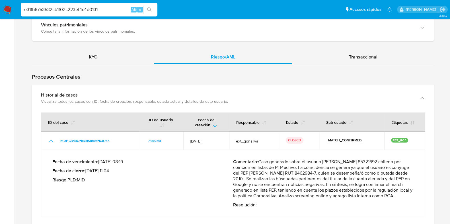
scroll to position [533, 0]
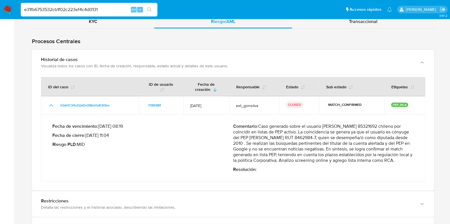
drag, startPoint x: 282, startPoint y: 135, endPoint x: 349, endPoint y: 138, distance: 67.7
click at [349, 138] on p "Comentario : Caso generado sobre el usuario [PERSON_NAME] 85321692 chileno por …" at bounding box center [323, 144] width 181 height 40
click at [270, 145] on p "Comentario : Caso generado sobre el usuario [PERSON_NAME] 85321692 chileno por …" at bounding box center [323, 144] width 181 height 40
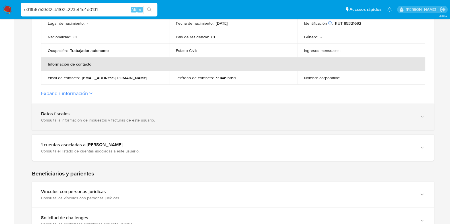
scroll to position [178, 0]
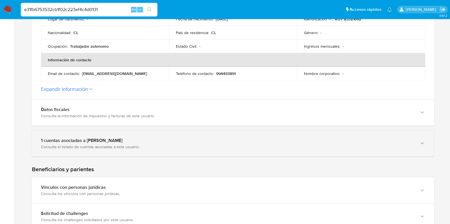
click at [280, 144] on div "Consulta el listado de cuentas asociadas a este usuario." at bounding box center [227, 146] width 372 height 5
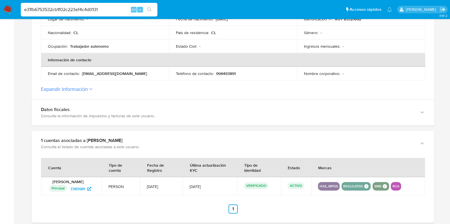
drag, startPoint x: 109, startPoint y: 7, endPoint x: 26, endPoint y: 5, distance: 83.1
click at [26, 5] on div "e31fb6753532cb1f02c223ef4c4d0131 Alt s" at bounding box center [89, 10] width 137 height 14
type input "e"
paste input "e2ab21ad40292fa93391654d755923e0"
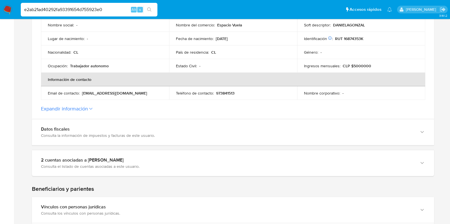
scroll to position [213, 0]
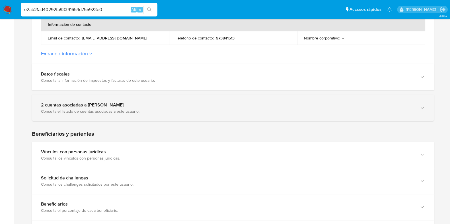
click at [250, 116] on div "2 cuentas asociadas a [PERSON_NAME] Consulta el listado de cuentas asociadas a …" at bounding box center [233, 108] width 402 height 26
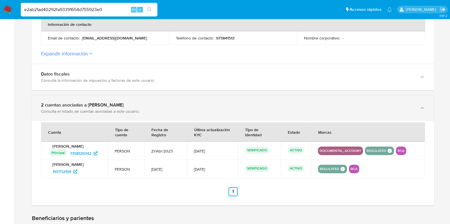
click at [250, 116] on div "2 cuentas asociadas a [PERSON_NAME] Consulta el listado de cuentas asociadas a …" at bounding box center [233, 108] width 402 height 26
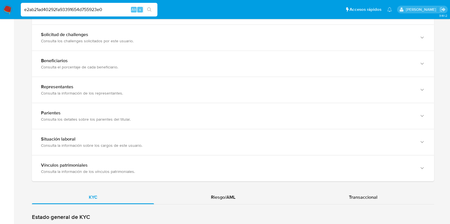
scroll to position [391, 0]
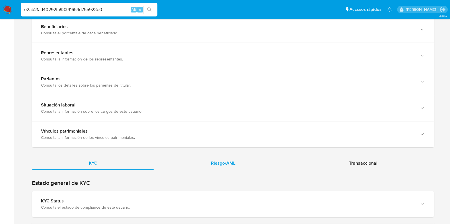
click at [239, 166] on div "Riesgo/AML" at bounding box center [223, 164] width 138 height 14
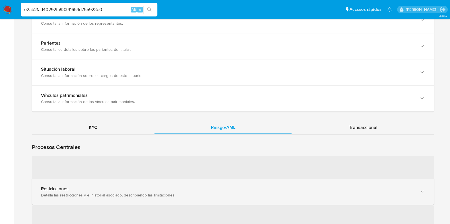
scroll to position [462, 0]
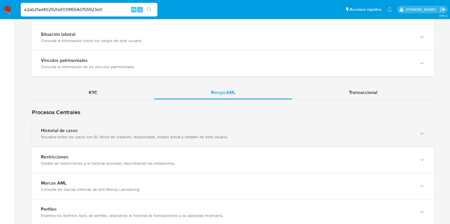
click at [202, 135] on div "Visualiza todos los casos con ID, fecha de creación, responsable, estado actual…" at bounding box center [227, 137] width 372 height 5
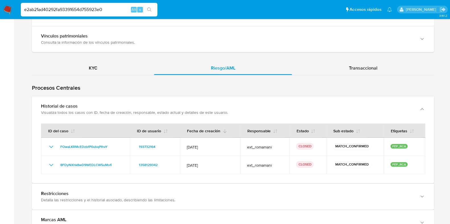
scroll to position [497, 0]
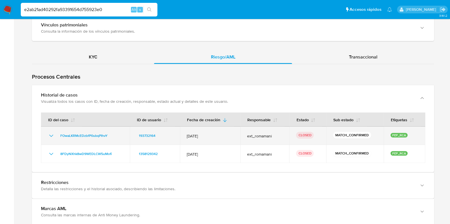
click at [50, 133] on icon "Mostrar/Ocultar" at bounding box center [51, 136] width 7 height 7
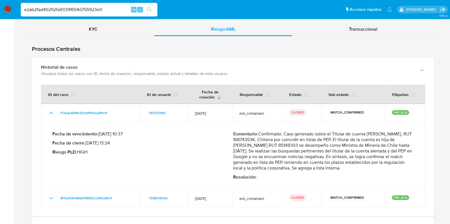
scroll to position [569, 0]
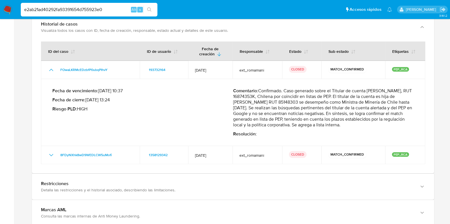
click at [277, 90] on p "Comentario : Confirmado. Caso generado sobre el Titular de cuenta [PERSON_NAME]…" at bounding box center [323, 108] width 181 height 40
click at [278, 90] on p "Comentario : Confirmado. Caso generado sobre el Titular de cuenta [PERSON_NAME]…" at bounding box center [323, 108] width 181 height 40
drag, startPoint x: 304, startPoint y: 90, endPoint x: 314, endPoint y: 109, distance: 20.7
click at [314, 109] on p "Comentario : Confirmado. Caso generado sobre el Titular de cuenta [PERSON_NAME]…" at bounding box center [323, 108] width 181 height 40
drag, startPoint x: 248, startPoint y: 113, endPoint x: 261, endPoint y: 128, distance: 20.4
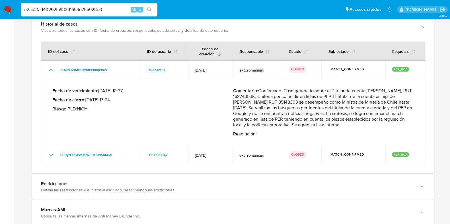
click at [261, 128] on p "Comentario : Confirmado. Caso generado sobre el Titular de cuenta [PERSON_NAME]…" at bounding box center [323, 108] width 181 height 40
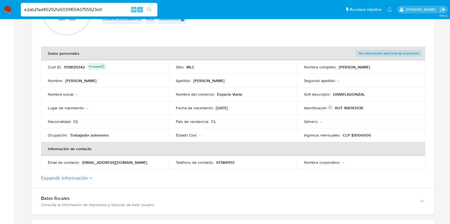
scroll to position [35, 0]
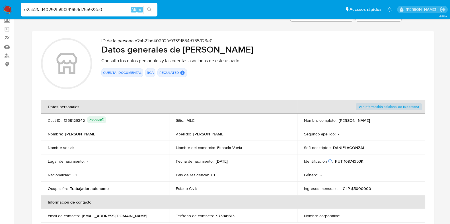
drag, startPoint x: 110, startPoint y: 7, endPoint x: 16, endPoint y: 7, distance: 93.9
click at [16, 7] on nav "Pausado Ver notificaciones e2ab21ad40292fa93391654d755923e0 Alt s Accesos rápid…" at bounding box center [225, 9] width 450 height 19
paste input "d19dd6a196ff81f7eeb364e0f1566dce"
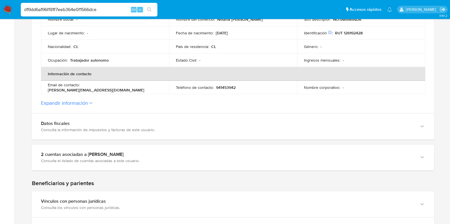
scroll to position [180, 0]
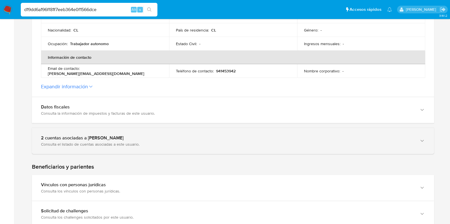
click at [237, 145] on div "Consulta el listado de cuentas asociadas a este usuario." at bounding box center [227, 144] width 372 height 5
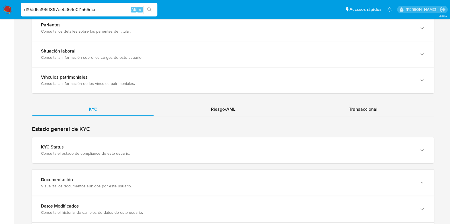
scroll to position [536, 0]
click at [220, 109] on span "Riesgo/AML" at bounding box center [223, 109] width 24 height 7
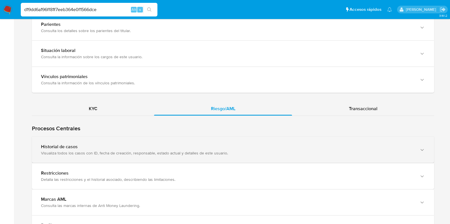
click at [205, 152] on div "Visualiza todos los casos con ID, fecha de creación, responsable, estado actual…" at bounding box center [227, 153] width 372 height 5
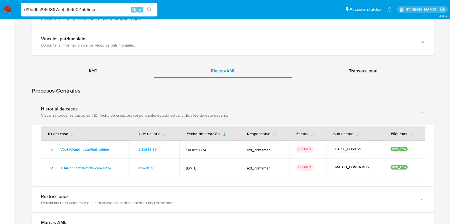
scroll to position [576, 0]
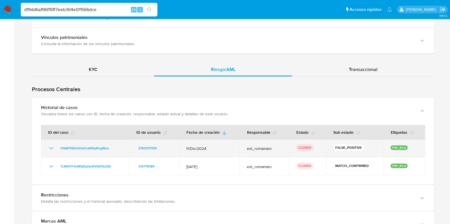
click at [49, 147] on icon "Mostrar/Ocultar" at bounding box center [51, 148] width 7 height 7
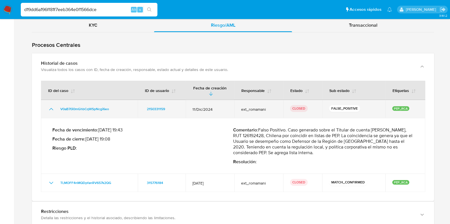
scroll to position [621, 0]
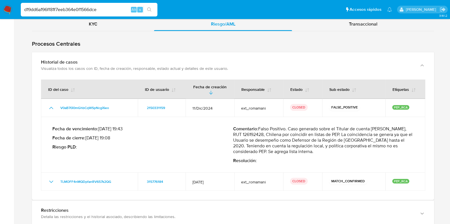
drag, startPoint x: 112, startPoint y: 11, endPoint x: 0, endPoint y: 10, distance: 112.3
click at [0, 10] on nav "Pausado Ver notificaciones d19dd6a196ff81f7eeb364e0f1566dce Alt s Accesos rápid…" at bounding box center [225, 9] width 450 height 19
paste input "4e4b28909bb270d04ef761d0ebaf3a1"
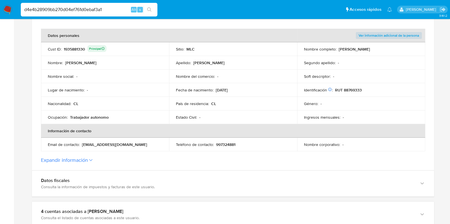
scroll to position [178, 0]
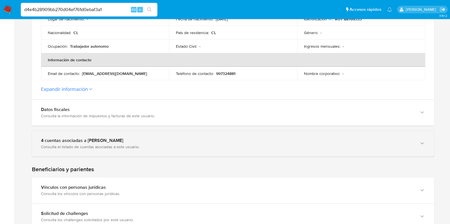
click at [205, 140] on div "4 cuentas asociadas a [PERSON_NAME]" at bounding box center [227, 141] width 372 height 6
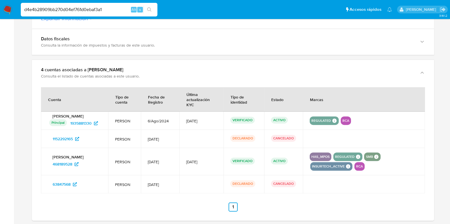
scroll to position [249, 0]
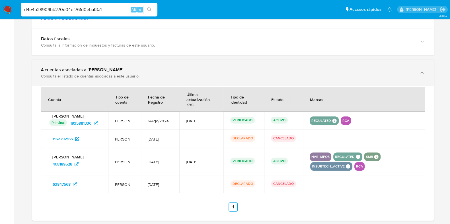
click at [240, 75] on div "Consulta el listado de cuentas asociadas a este usuario." at bounding box center [227, 76] width 372 height 5
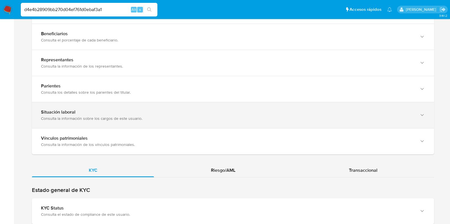
scroll to position [462, 0]
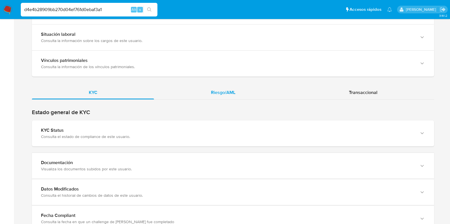
click at [226, 95] on span "Riesgo/AML" at bounding box center [223, 92] width 24 height 7
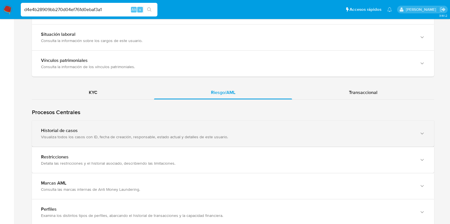
click at [128, 135] on div "Visualiza todos los casos con ID, fecha de creación, responsable, estado actual…" at bounding box center [227, 137] width 372 height 5
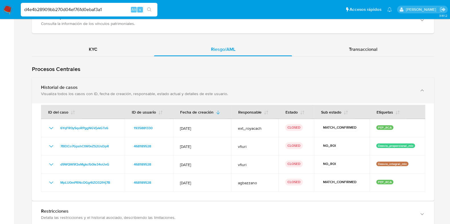
scroll to position [533, 0]
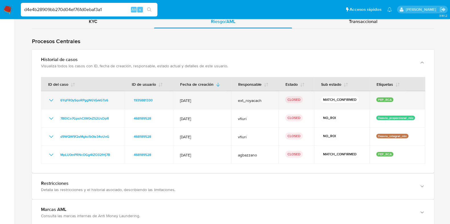
click at [46, 100] on td "6YqFR0ySqoRPggNGVjvkGTs6" at bounding box center [83, 100] width 84 height 18
click at [50, 100] on icon "Mostrar/Ocultar" at bounding box center [51, 100] width 7 height 7
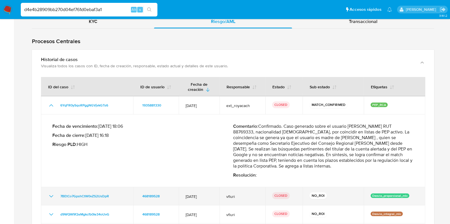
click at [52, 193] on icon "Mostrar/Ocultar" at bounding box center [51, 196] width 7 height 7
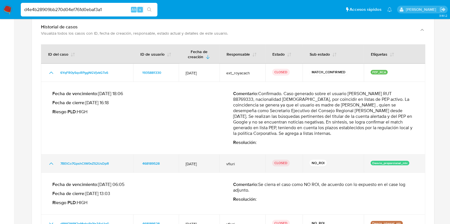
scroll to position [604, 0]
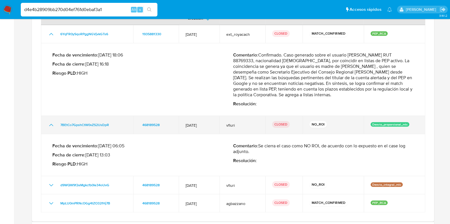
click at [49, 127] on icon "Mostrar/Ocultar" at bounding box center [51, 125] width 7 height 7
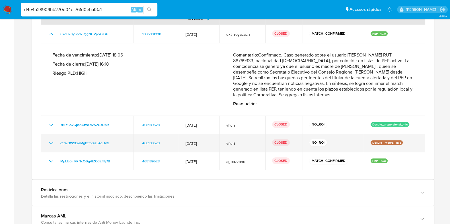
click at [51, 144] on icon "Mostrar/Ocultar" at bounding box center [51, 143] width 7 height 7
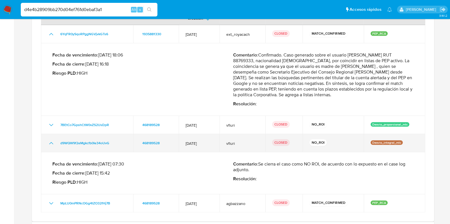
click at [51, 144] on icon "Mostrar/Ocultar" at bounding box center [51, 143] width 7 height 7
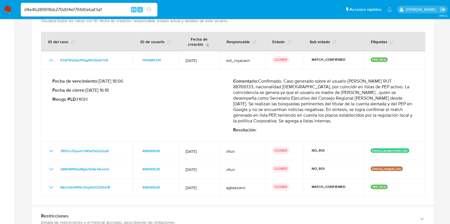
scroll to position [533, 0]
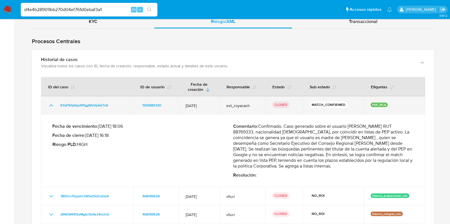
click at [50, 100] on td "6YqFR0ySqoRPggNGVjvkGTs6" at bounding box center [87, 105] width 92 height 18
click at [51, 102] on icon "Mostrar/Ocultar" at bounding box center [51, 105] width 7 height 7
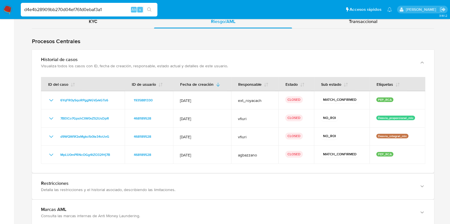
click at [112, 8] on input "d4e4b28909bb270d04ef761d0ebaf3a1" at bounding box center [89, 9] width 137 height 7
click at [88, 9] on input "d4e4b28909bb270d04ef761d0ebaf3a1" at bounding box center [89, 9] width 137 height 7
paste input "501916ba5a46bcb9e40dff9759ae8d7"
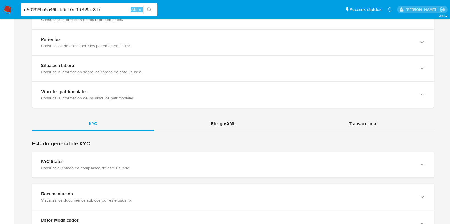
scroll to position [431, 0]
click at [211, 128] on div "Riesgo/AML" at bounding box center [223, 124] width 138 height 14
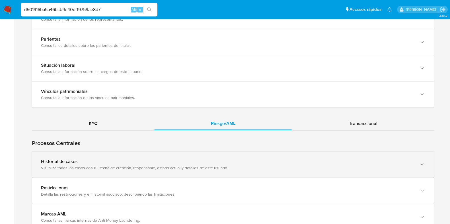
click at [209, 166] on div "Visualiza todos los casos con ID, fecha de creación, responsable, estado actual…" at bounding box center [227, 168] width 372 height 5
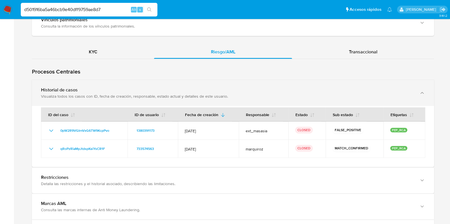
scroll to position [503, 0]
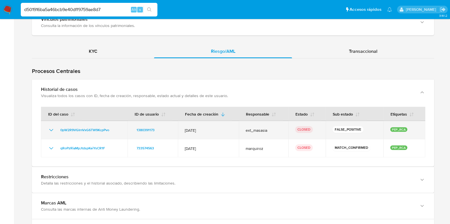
click at [48, 127] on icon "Mostrar/Ocultar" at bounding box center [51, 130] width 7 height 7
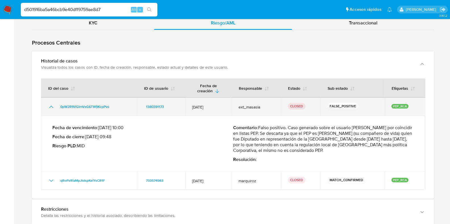
scroll to position [533, 0]
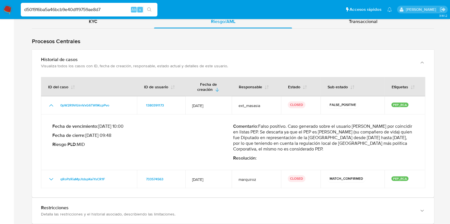
drag, startPoint x: 247, startPoint y: 137, endPoint x: 310, endPoint y: 144, distance: 62.6
click at [310, 144] on p "Comentario : Falso positivo. Caso generado sobre el usuario Karen Paulina Corté…" at bounding box center [323, 138] width 181 height 28
drag, startPoint x: 310, startPoint y: 144, endPoint x: 350, endPoint y: 151, distance: 40.6
click at [350, 151] on p "Comentario : Falso positivo. Caso generado sobre el usuario Karen Paulina Corté…" at bounding box center [323, 138] width 181 height 28
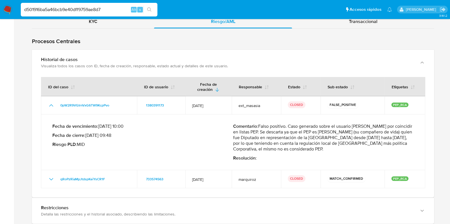
click at [350, 151] on p "Comentario : Falso positivo. Caso generado sobre el usuario Karen Paulina Corté…" at bounding box center [323, 138] width 181 height 28
drag, startPoint x: 110, startPoint y: 12, endPoint x: 11, endPoint y: 10, distance: 98.7
click at [11, 10] on nav "Pausado Ver notificaciones d501916ba5a46bcb9e40dff9759ae8d7 Alt s Accesos rápid…" at bounding box center [225, 9] width 450 height 19
paste input "64a1f60004ebb70d7f2169f4b8bd4390"
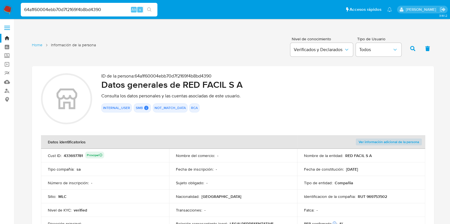
drag, startPoint x: 105, startPoint y: 7, endPoint x: 18, endPoint y: 7, distance: 87.0
click at [18, 7] on ul "Pausado Ver notificaciones 64a1f60004ebb70d7f2169f4b8bd4390 Alt s Accesos rápid…" at bounding box center [206, 9] width 377 height 14
paste input "2a69bda66b8b92fcbc79b94293e97bc4"
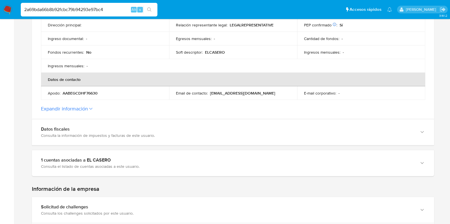
scroll to position [213, 0]
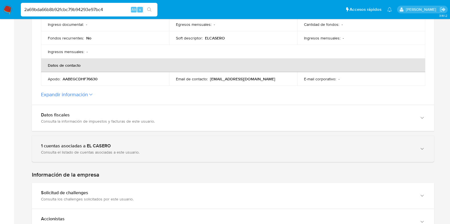
click at [232, 146] on div "1 cuentas asociadas a EL CASERO" at bounding box center [227, 146] width 372 height 6
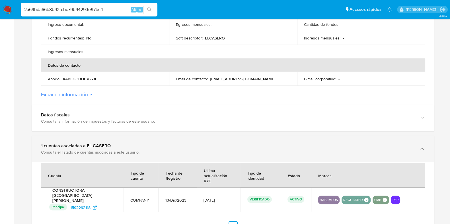
click at [232, 146] on div "1 cuentas asociadas a EL CASERO" at bounding box center [227, 146] width 372 height 6
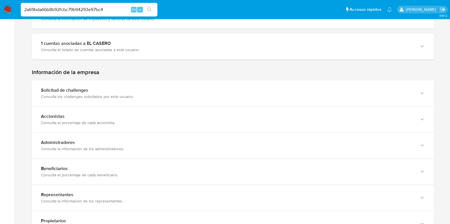
scroll to position [356, 0]
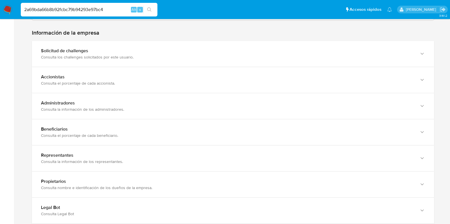
drag, startPoint x: 122, startPoint y: 11, endPoint x: 17, endPoint y: 6, distance: 104.8
click at [17, 6] on nav "Pausado Ver notificaciones 2a69bda66b8b92fcbc79b94293e97bc4 Alt s Accesos rápid…" at bounding box center [225, 9] width 450 height 19
paste input "6f056fc64a774f565ee1587b65e07a66"
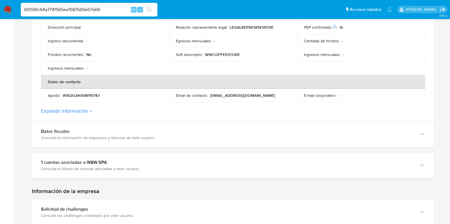
scroll to position [201, 0]
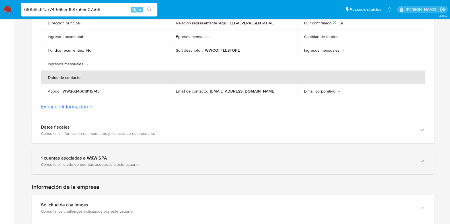
click at [191, 162] on div "Consulta el listado de cuentas asociadas a este usuario." at bounding box center [227, 164] width 372 height 5
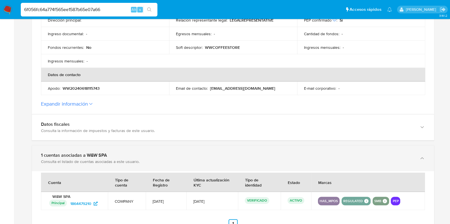
scroll to position [206, 0]
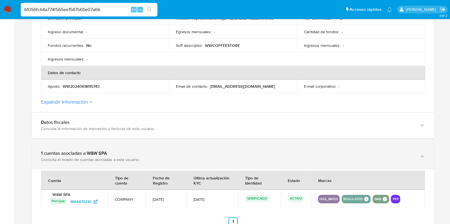
click at [192, 156] on div "1 cuentas asociadas a W&W SPA" at bounding box center [227, 154] width 372 height 6
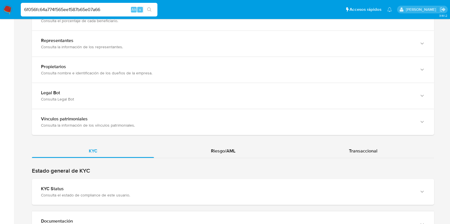
scroll to position [472, 0]
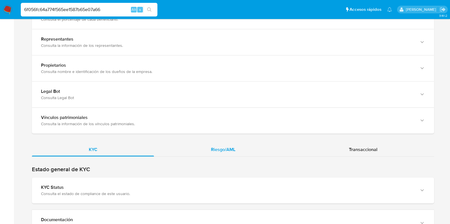
click at [206, 152] on div "Riesgo/AML" at bounding box center [223, 150] width 138 height 14
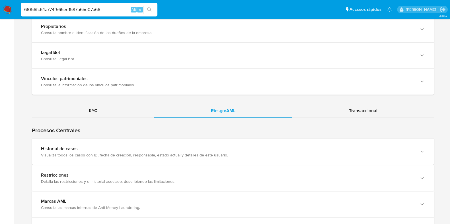
scroll to position [511, 0]
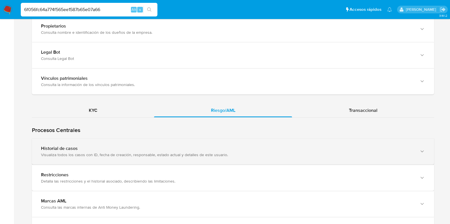
click at [150, 148] on div "Historial de casos" at bounding box center [227, 149] width 372 height 6
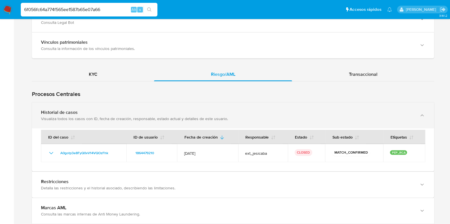
scroll to position [551, 0]
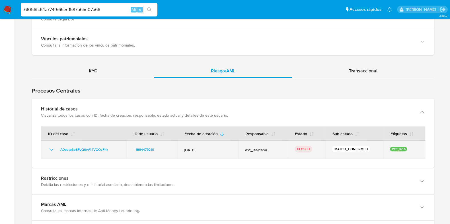
click at [50, 149] on icon "Mostrar/Ocultar" at bounding box center [51, 149] width 7 height 7
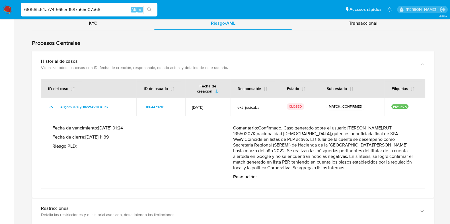
scroll to position [599, 0]
click at [261, 130] on p "Comentario : Confirmado. Caso generado sobre el usuario Lil Andrea Garcés Eyrau…" at bounding box center [323, 148] width 181 height 46
drag, startPoint x: 243, startPoint y: 138, endPoint x: 285, endPoint y: 170, distance: 53.4
click at [285, 170] on div "Comentario : Confirmado. Caso generado sobre el usuario Lil Andrea Garcés Eyrau…" at bounding box center [323, 152] width 181 height 55
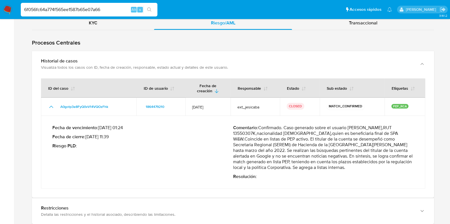
click at [285, 170] on div "Comentario : Confirmado. Caso generado sobre el usuario Lil Andrea Garcés Eyrau…" at bounding box center [323, 152] width 181 height 55
drag, startPoint x: 99, startPoint y: 9, endPoint x: 21, endPoint y: 10, distance: 78.2
click at [21, 10] on input "6f056fc64a774f565ee1587b65e07a66" at bounding box center [89, 9] width 137 height 7
paste input "2a69bda66b8b92fcbc79b94293e97bc4"
type input "2a69bda66b8b92fcbc79b94293e97bc4"
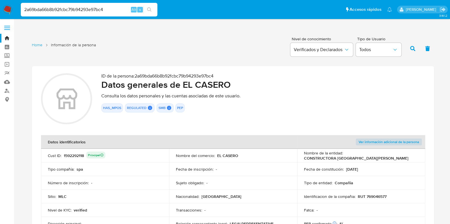
drag, startPoint x: 102, startPoint y: 7, endPoint x: 100, endPoint y: 8, distance: 2.9
click at [100, 8] on input "2a69bda66b8b92fcbc79b94293e97bc4" at bounding box center [89, 9] width 137 height 7
click at [110, 14] on div "2a69bda66b8b92fcbc79b94293e97bc4 Alt s" at bounding box center [89, 10] width 137 height 14
drag, startPoint x: 104, startPoint y: 10, endPoint x: 22, endPoint y: 7, distance: 81.7
click at [22, 7] on input "2a69bda66b8b92fcbc79b94293e97bc4" at bounding box center [89, 9] width 137 height 7
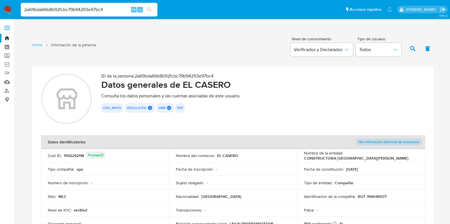
paste input "fce65a7f76b7d32360e5ecdf92b41843"
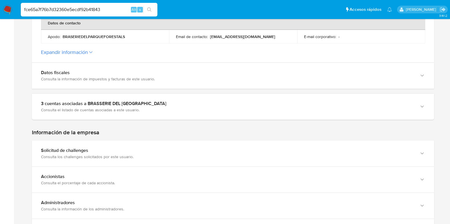
scroll to position [256, 0]
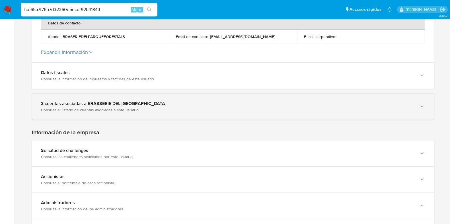
click at [198, 113] on div "3 cuentas asociadas a BRASSERIE DEL PARQUE FORESTAL SPA Consulta el listado de …" at bounding box center [233, 107] width 402 height 26
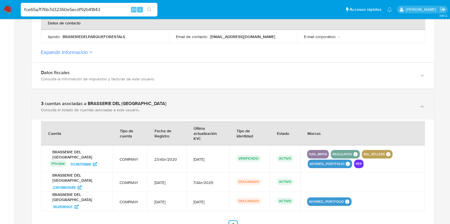
click at [198, 113] on div "3 cuentas asociadas a BRASSERIE DEL PARQUE FORESTAL SPA Consulta el listado de …" at bounding box center [233, 107] width 402 height 26
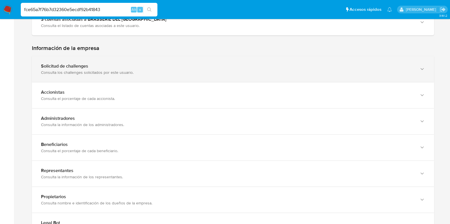
scroll to position [347, 0]
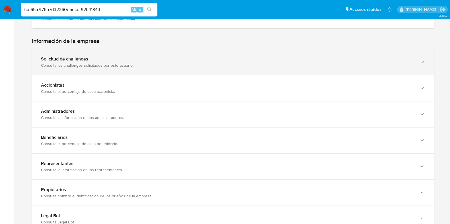
click at [206, 68] on div "Solicitud de challenges Consulta los challenges solicitados por este usuario." at bounding box center [233, 62] width 402 height 26
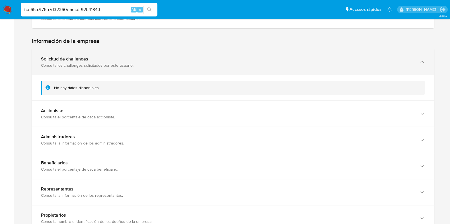
click at [206, 68] on div "Solicitud de challenges Consulta los challenges solicitados por este usuario." at bounding box center [233, 62] width 402 height 26
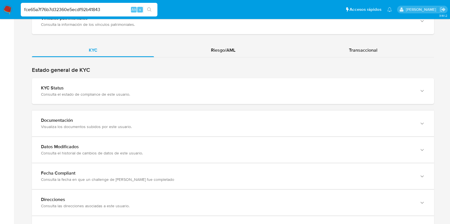
scroll to position [572, 0]
click at [215, 46] on span "Riesgo/AML" at bounding box center [223, 49] width 24 height 7
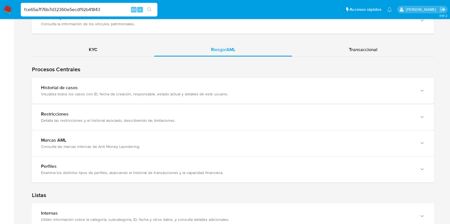
click at [179, 92] on div "Visualiza todos los casos con ID, fecha de creación, responsable, estado actual…" at bounding box center [227, 94] width 372 height 5
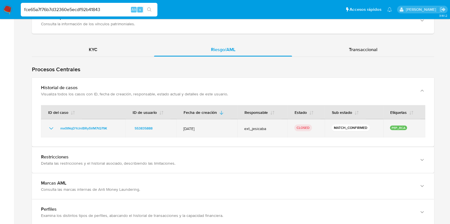
click at [53, 128] on icon "Mostrar/Ocultar" at bounding box center [51, 128] width 7 height 7
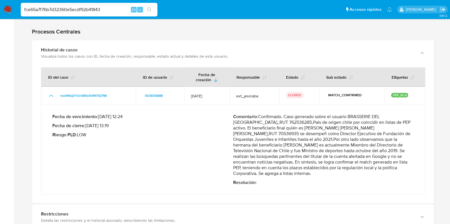
scroll to position [610, 0]
drag, startPoint x: 258, startPoint y: 133, endPoint x: 274, endPoint y: 171, distance: 41.5
click at [274, 171] on p "Comentario : Confirmado. Caso generado sobre el usuario BRASSERIE DEL [GEOGRAPH…" at bounding box center [323, 144] width 181 height 63
drag, startPoint x: 114, startPoint y: 9, endPoint x: 18, endPoint y: 11, distance: 95.3
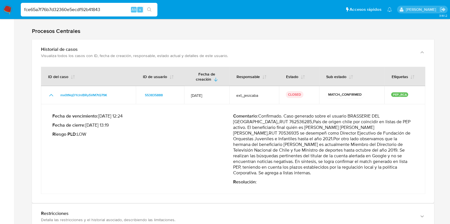
click at [18, 11] on ul "Pausado Ver notificaciones fce65a7f76b7d32360e5ecdf92b41843 Alt s Accesos rápid…" at bounding box center [206, 9] width 377 height 14
paste input "51a3416c48c3361c9b15a930063c39ac"
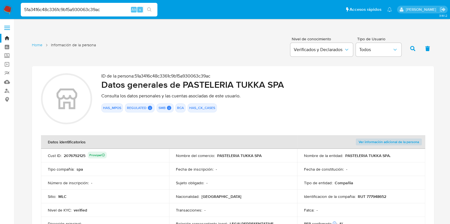
click at [209, 87] on h2 "Datos generales de PASTELERIA TUKKA SPA" at bounding box center [262, 84] width 323 height 11
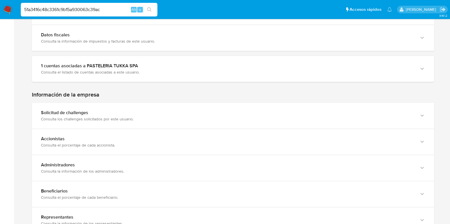
scroll to position [295, 0]
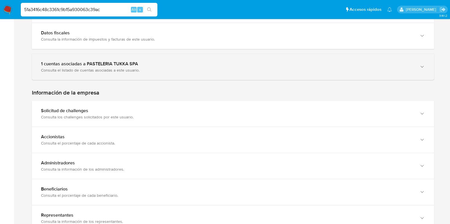
click at [199, 70] on div "Consulta el listado de cuentas asociadas a este usuario." at bounding box center [227, 70] width 372 height 5
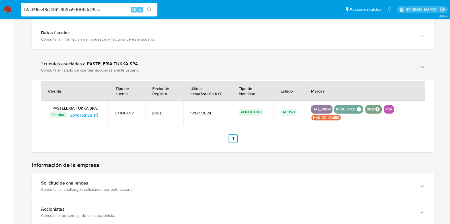
click at [199, 70] on div "Consulta el listado de cuentas asociadas a este usuario." at bounding box center [227, 70] width 372 height 5
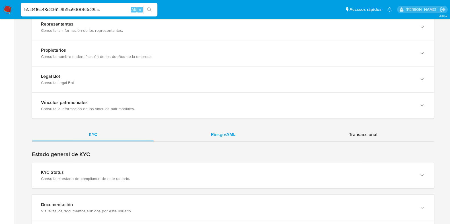
scroll to position [487, 0]
click at [212, 136] on span "Riesgo/AML" at bounding box center [223, 134] width 24 height 7
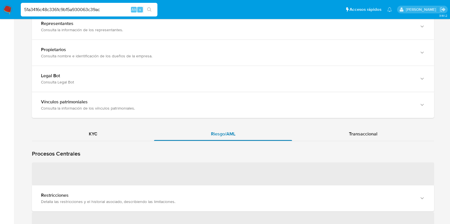
scroll to position [546, 0]
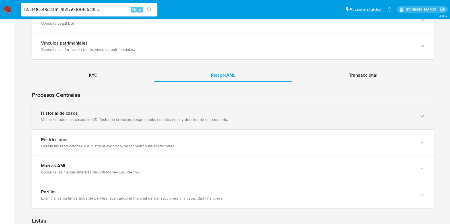
click at [215, 113] on div "Historial de casos" at bounding box center [227, 114] width 372 height 6
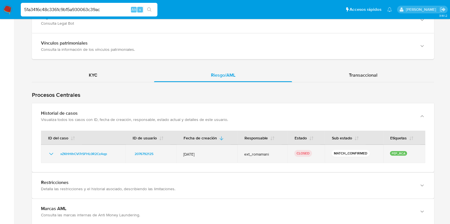
click at [47, 151] on td "xZKHHIhCVI7r5FHL0R2CzAqp" at bounding box center [83, 154] width 84 height 18
click at [50, 153] on icon "Mostrar/Ocultar" at bounding box center [51, 154] width 4 height 2
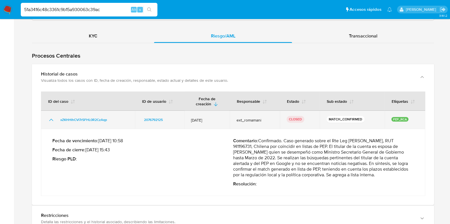
scroll to position [586, 0]
click at [52, 119] on icon "Mostrar/Ocultar" at bounding box center [51, 119] width 4 height 2
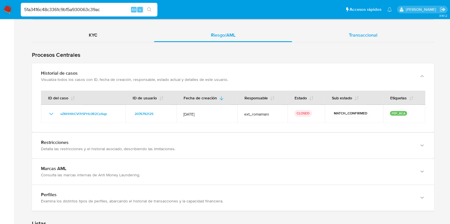
click at [347, 39] on div "Transaccional" at bounding box center [363, 35] width 142 height 14
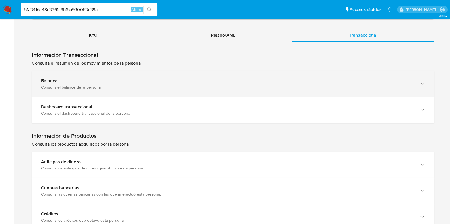
click at [109, 85] on div "Consulta el balance de la persona" at bounding box center [227, 87] width 372 height 5
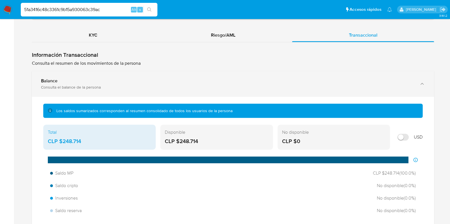
click at [109, 85] on div "Consulta el balance de la persona" at bounding box center [227, 87] width 372 height 5
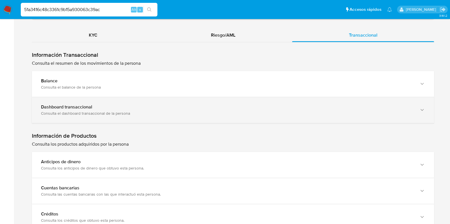
click at [108, 106] on div "Dashboard transaccional" at bounding box center [227, 107] width 372 height 6
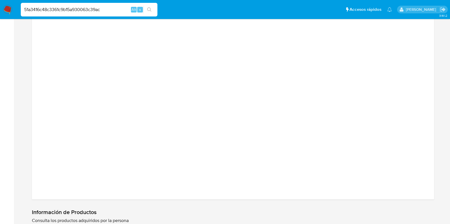
scroll to position [774, 0]
drag, startPoint x: 109, startPoint y: 12, endPoint x: 0, endPoint y: 8, distance: 108.7
click at [0, 8] on nav "Pausado Ver notificaciones 51a3416c48c3361c9b15a930063c39ac Alt s Accesos rápid…" at bounding box center [225, 9] width 450 height 19
paste input "e4d546dcf5453a35f723c2d611dcce85"
type input "e4d546dcf5453a35f723c2d611dcce85"
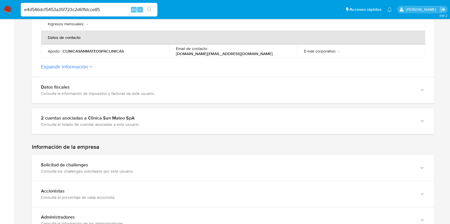
scroll to position [284, 0]
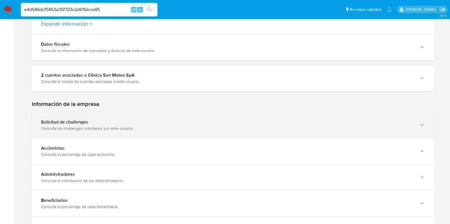
click at [206, 126] on div "Consulta los challenges solicitados por este usuario." at bounding box center [227, 128] width 372 height 5
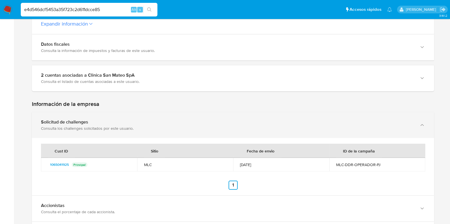
click at [206, 126] on div "Consulta los challenges solicitados por este usuario." at bounding box center [227, 128] width 372 height 5
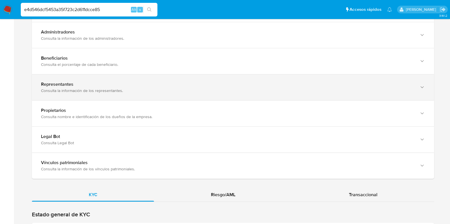
scroll to position [497, 0]
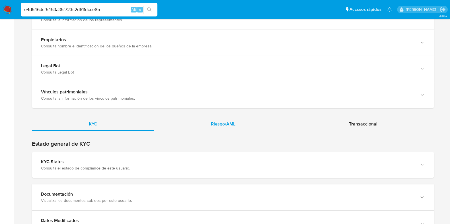
click at [237, 124] on div "Riesgo/AML" at bounding box center [223, 124] width 138 height 14
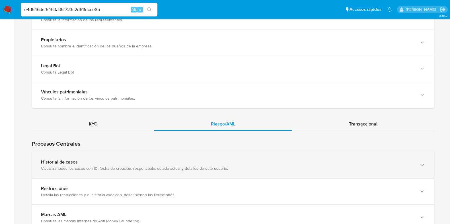
click at [195, 152] on div "Historial de casos Visualiza todos los casos con ID, fecha de creación, respons…" at bounding box center [233, 165] width 402 height 26
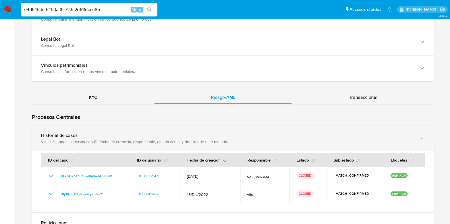
scroll to position [569, 0]
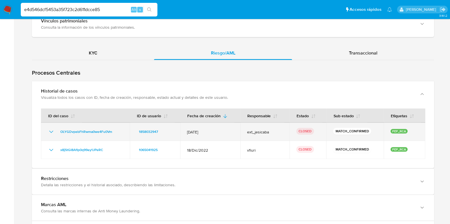
click at [47, 129] on td "OLYGDvpebFhRwma0we4Fu0Vm" at bounding box center [85, 132] width 89 height 18
click at [51, 130] on icon "Mostrar/Ocultar" at bounding box center [51, 132] width 7 height 7
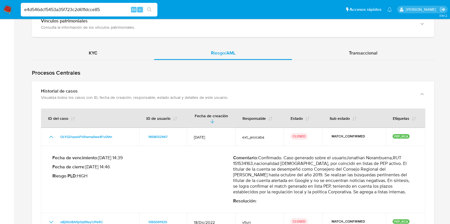
drag, startPoint x: 258, startPoint y: 169, endPoint x: 318, endPoint y: 194, distance: 65.0
click at [318, 194] on div "Comentario : Confirmado. Caso generado sobre el usuarioJonathan Norambuena,RUT …" at bounding box center [323, 179] width 181 height 49
click at [355, 54] on span "Transaccional" at bounding box center [363, 53] width 28 height 7
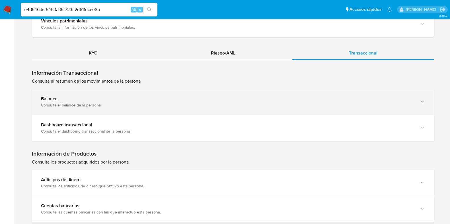
click at [131, 100] on div "Balance" at bounding box center [227, 99] width 372 height 6
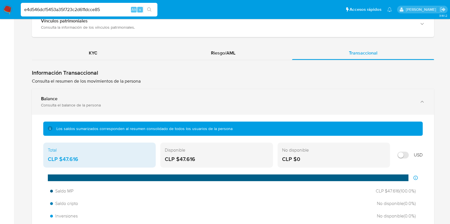
click at [131, 100] on div "Balance" at bounding box center [227, 99] width 372 height 6
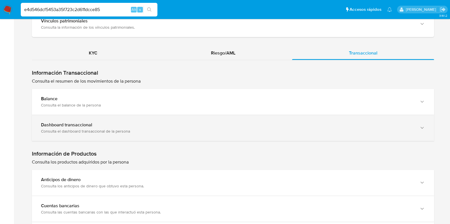
click at [137, 127] on div "Dashboard transaccional Consulta el dashboard transaccional de la persona" at bounding box center [227, 128] width 372 height 12
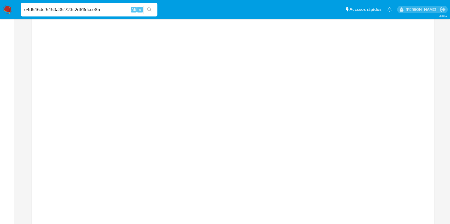
scroll to position [711, 0]
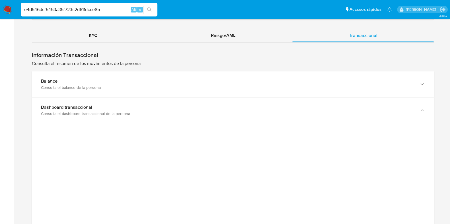
scroll to position [533, 0]
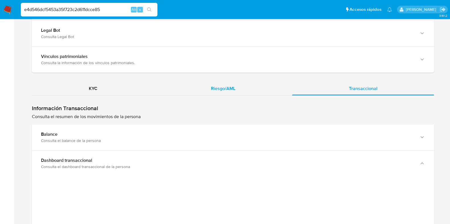
click at [204, 92] on div "Riesgo/AML" at bounding box center [223, 89] width 138 height 14
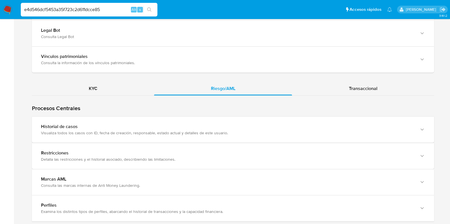
drag, startPoint x: 108, startPoint y: 8, endPoint x: 7, endPoint y: 0, distance: 101.3
click at [7, 0] on nav "Pausado Ver notificaciones e4d546dcf5453a35f723c2d611dcce85 Alt s Accesos rápid…" at bounding box center [225, 9] width 450 height 19
paste input "23e44c707cdb7404578009a50291ea28"
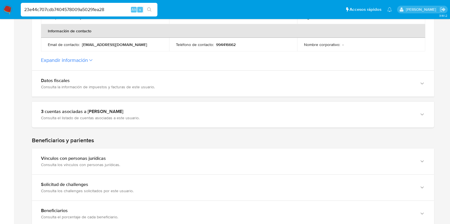
scroll to position [210, 0]
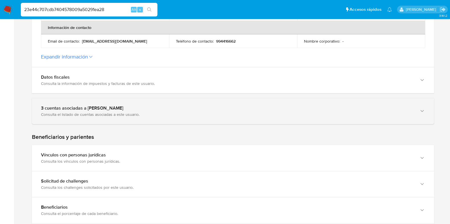
click at [216, 113] on div "Consulta el listado de cuentas asociadas a este usuario." at bounding box center [227, 114] width 372 height 5
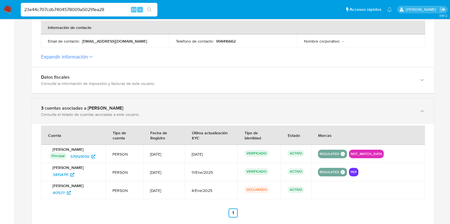
click at [216, 113] on div "Consulta el listado de cuentas asociadas a este usuario." at bounding box center [227, 114] width 372 height 5
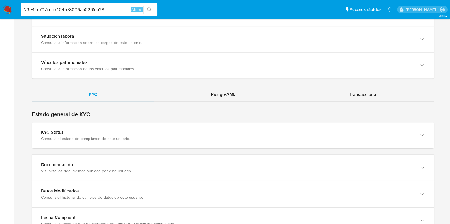
scroll to position [461, 0]
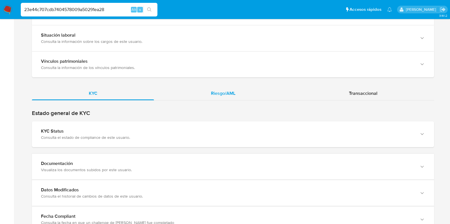
click at [218, 94] on span "Riesgo/AML" at bounding box center [223, 93] width 24 height 7
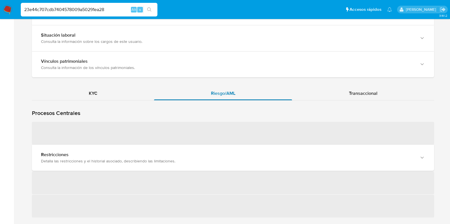
scroll to position [522, 0]
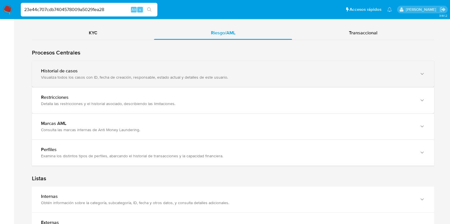
click at [226, 69] on div "Historial de casos" at bounding box center [227, 71] width 372 height 6
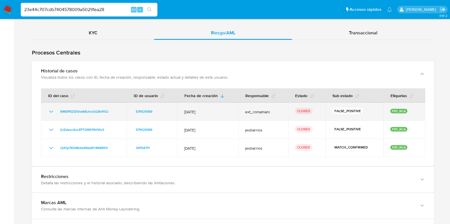
click at [52, 108] on icon "Mostrar/Ocultar" at bounding box center [51, 111] width 7 height 7
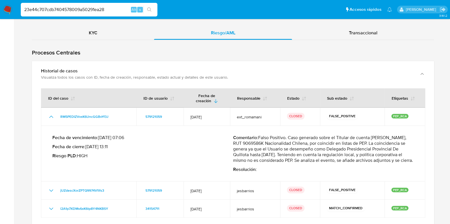
drag, startPoint x: 117, startPoint y: 8, endPoint x: 25, endPoint y: 11, distance: 91.6
click at [25, 11] on input "23e44c707cdb7404578009a50291ea28" at bounding box center [89, 9] width 137 height 7
paste input "14cbea9b8963c9cd7dc8a773bfdeda8d"
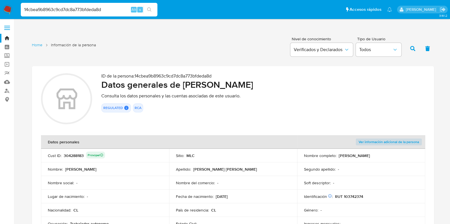
drag, startPoint x: 191, startPoint y: 87, endPoint x: 293, endPoint y: 88, distance: 102.1
click at [293, 88] on h2 "Datos generales de [PERSON_NAME]" at bounding box center [262, 84] width 323 height 11
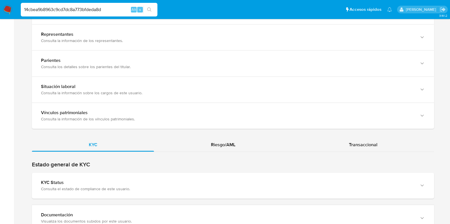
scroll to position [412, 0]
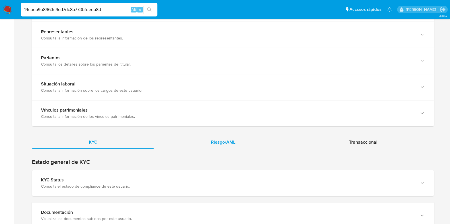
click at [233, 139] on span "Riesgo/AML" at bounding box center [223, 142] width 24 height 7
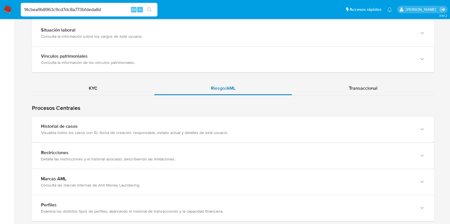
scroll to position [468, 0]
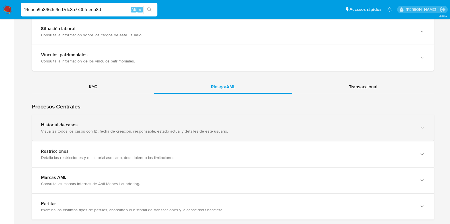
click at [150, 129] on div "Visualiza todos los casos con ID, fecha de creación, responsable, estado actual…" at bounding box center [227, 131] width 372 height 5
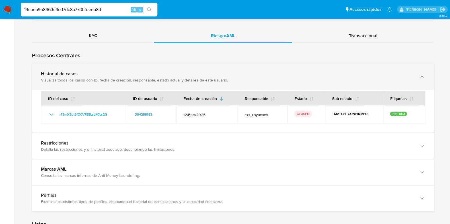
scroll to position [520, 0]
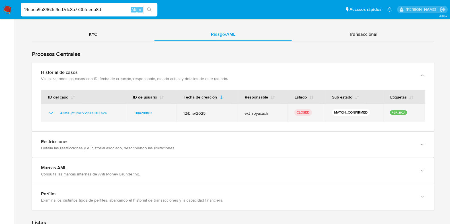
click at [50, 108] on td "43mX5pt3fQ0V795LsLK0Ls2G" at bounding box center [83, 113] width 85 height 18
click at [50, 111] on icon "Mostrar/Ocultar" at bounding box center [51, 113] width 7 height 7
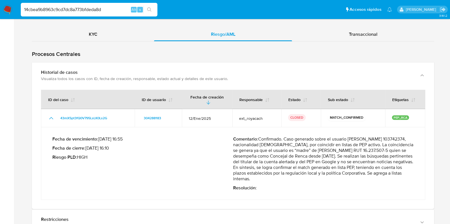
drag, startPoint x: 262, startPoint y: 137, endPoint x: 303, endPoint y: 176, distance: 56.5
click at [303, 176] on p "Comentario : Confirmado. Caso generado sobre el usuario [PERSON_NAME] 103742374…" at bounding box center [323, 160] width 181 height 46
drag, startPoint x: 109, startPoint y: 8, endPoint x: 18, endPoint y: 12, distance: 91.4
click at [18, 12] on ul "Pausado Ver notificaciones 14cbea9b8963c9cd7dc8a773bfdeda8d Alt s Accesos rápid…" at bounding box center [206, 9] width 377 height 14
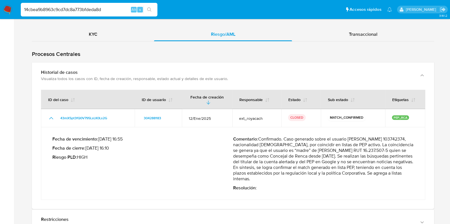
paste input "6beea4947e517c27dcc162971057c8bf"
type input "6beea4947e517c27dcc162971057c8bf"
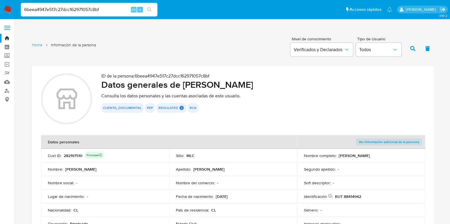
drag, startPoint x: 181, startPoint y: 87, endPoint x: 298, endPoint y: 84, distance: 116.9
click at [298, 84] on h2 "Datos generales de [PERSON_NAME]" at bounding box center [262, 84] width 323 height 11
drag, startPoint x: 307, startPoint y: 84, endPoint x: 183, endPoint y: 88, distance: 124.1
click at [183, 88] on h2 "Datos generales de [PERSON_NAME]" at bounding box center [262, 84] width 323 height 11
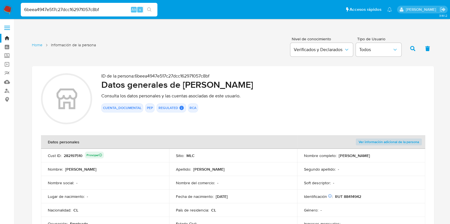
click at [183, 88] on h2 "Datos generales de [PERSON_NAME]" at bounding box center [262, 84] width 323 height 11
drag, startPoint x: 183, startPoint y: 88, endPoint x: 284, endPoint y: 81, distance: 100.7
click at [284, 81] on h2 "Datos generales de [PERSON_NAME]" at bounding box center [262, 84] width 323 height 11
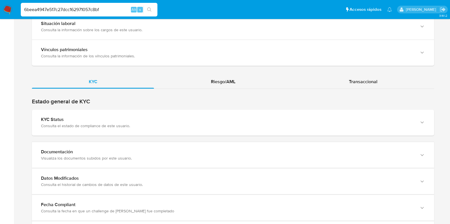
scroll to position [473, 0]
click at [228, 82] on span "Riesgo/AML" at bounding box center [223, 81] width 24 height 7
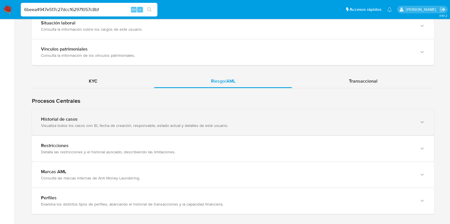
click at [173, 120] on div "Historial de casos" at bounding box center [227, 120] width 372 height 6
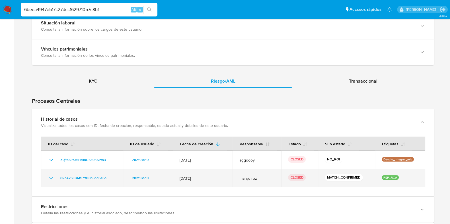
click at [46, 175] on td "8RcA2SFIsM1LYfD8b5nd6e6o" at bounding box center [82, 178] width 82 height 18
click at [49, 175] on icon "Mostrar/Ocultar" at bounding box center [51, 178] width 7 height 7
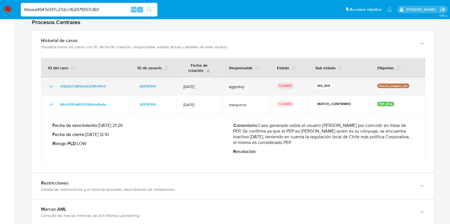
scroll to position [553, 0]
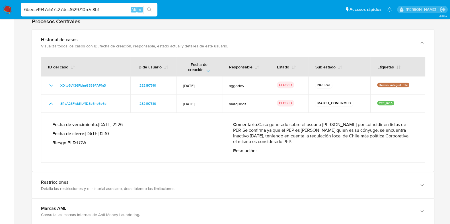
click at [246, 136] on p "Comentario : Caso generado sobre el usuario [PERSON_NAME] por coincidir en list…" at bounding box center [323, 133] width 181 height 23
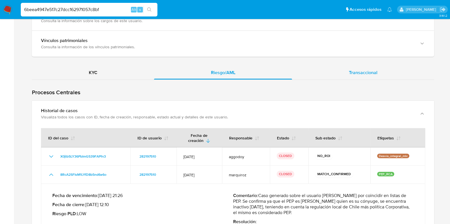
click at [350, 69] on span "Transaccional" at bounding box center [363, 72] width 28 height 7
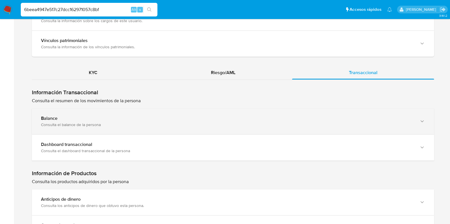
click at [214, 126] on div "Consulta el balance de la persona" at bounding box center [227, 124] width 372 height 5
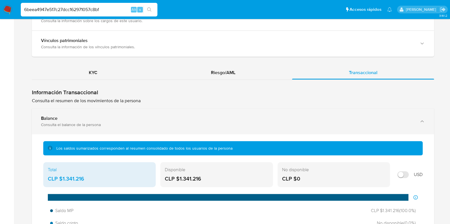
click at [214, 126] on div "Consulta el balance de la persona" at bounding box center [227, 124] width 372 height 5
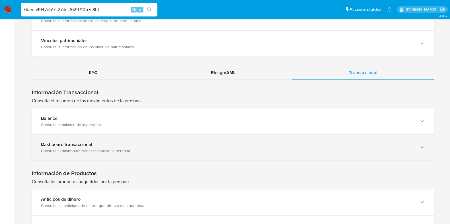
click at [211, 143] on div "Dashboard transaccional" at bounding box center [227, 145] width 372 height 6
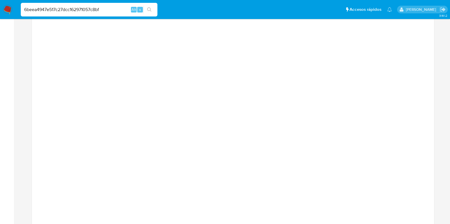
scroll to position [660, 0]
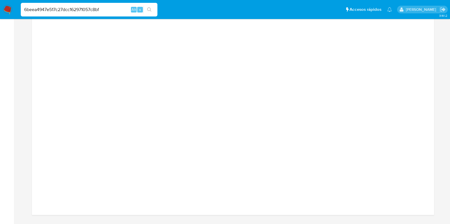
scroll to position [731, 0]
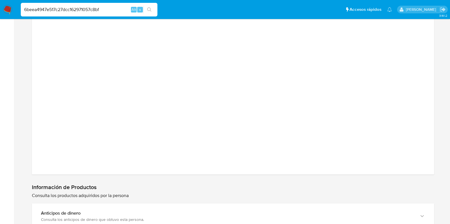
drag, startPoint x: 109, startPoint y: 9, endPoint x: 21, endPoint y: 8, distance: 87.6
click at [21, 8] on input "6beea4947e517c27dcc162971057c8bf" at bounding box center [89, 9] width 137 height 7
paste input "d86a1cc4652784f4ada7d9e6683d056e"
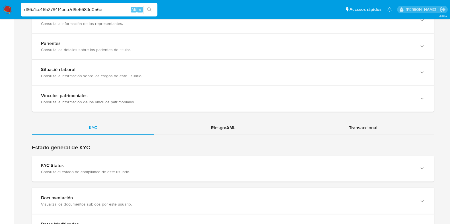
scroll to position [533, 0]
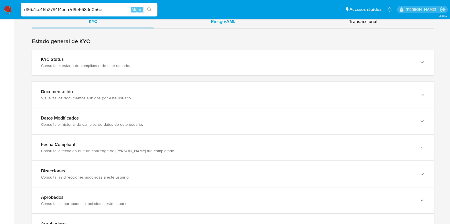
click at [230, 26] on div "Riesgo/AML" at bounding box center [223, 22] width 138 height 14
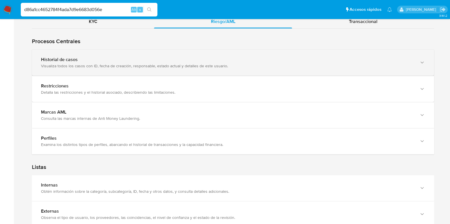
click at [208, 63] on div "Visualiza todos los casos con ID, fecha de creación, responsable, estado actual…" at bounding box center [227, 65] width 372 height 5
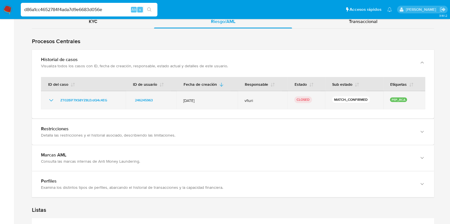
click at [51, 97] on icon "Mostrar/Ocultar" at bounding box center [51, 100] width 7 height 7
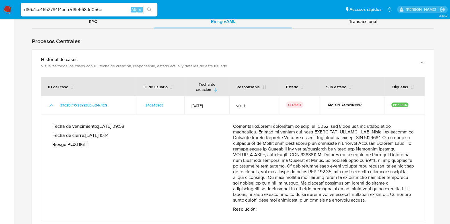
drag, startPoint x: 263, startPoint y: 125, endPoint x: 398, endPoint y: 145, distance: 136.5
click at [398, 145] on p "Comentario :" at bounding box center [323, 164] width 181 height 80
drag, startPoint x: 303, startPoint y: 155, endPoint x: 295, endPoint y: 160, distance: 9.8
click at [295, 160] on p "Comentario :" at bounding box center [323, 164] width 181 height 80
drag, startPoint x: 257, startPoint y: 167, endPoint x: 361, endPoint y: 201, distance: 109.9
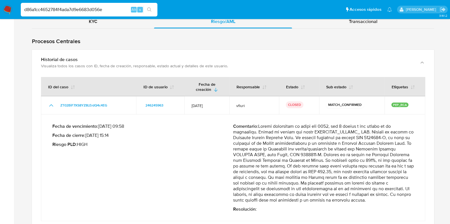
click at [365, 201] on p "Comentario :" at bounding box center [323, 164] width 181 height 80
click at [194, 150] on div "Fecha de vencimiento : [DATE] 09:58 Fecha de cierre : [DATE] 15:14 Riesgo PLD :…" at bounding box center [142, 168] width 181 height 89
drag, startPoint x: 109, startPoint y: 8, endPoint x: 0, endPoint y: 1, distance: 108.8
click at [0, 1] on nav "Pausado Ver notificaciones d86a1cc4652784f4ada7d9e6683d056e Alt s Accesos rápid…" at bounding box center [225, 9] width 450 height 19
paste input "2287f44375a305900375644e44e15275"
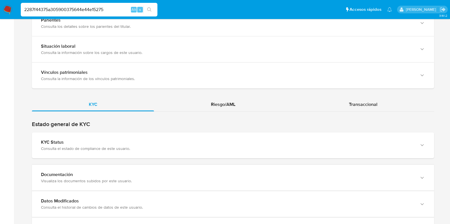
scroll to position [456, 0]
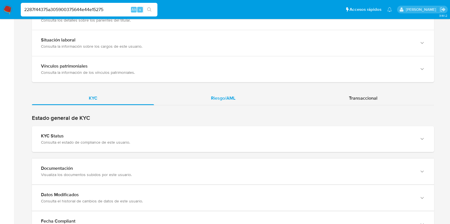
click at [230, 97] on span "Riesgo/AML" at bounding box center [223, 98] width 24 height 7
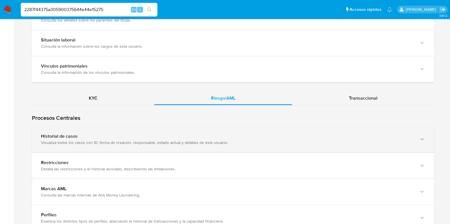
click at [315, 131] on div "Historial de casos Visualiza todos los casos con ID, fecha de creación, respons…" at bounding box center [233, 140] width 402 height 26
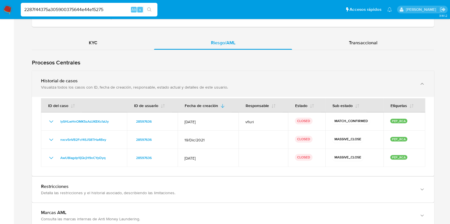
scroll to position [513, 0]
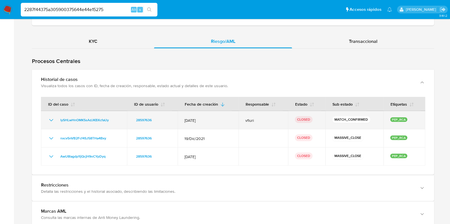
click at [51, 118] on icon "Mostrar/Ocultar" at bounding box center [51, 120] width 7 height 7
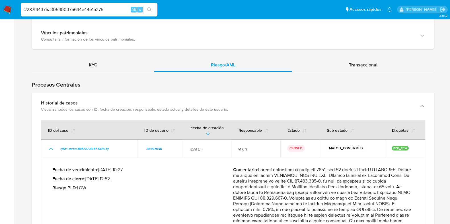
scroll to position [454, 0]
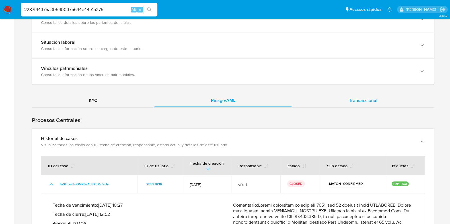
click at [342, 102] on div "Transaccional" at bounding box center [363, 101] width 142 height 14
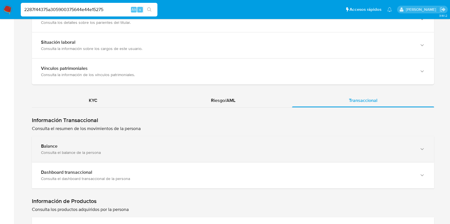
click at [184, 142] on div "Balance Consulta el balance de la persona" at bounding box center [233, 150] width 402 height 26
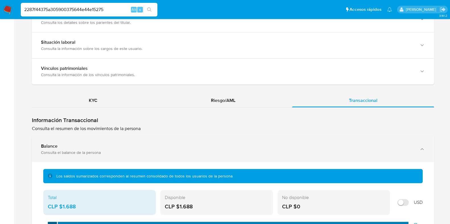
click at [184, 142] on div "Balance Consulta el balance de la persona" at bounding box center [233, 150] width 402 height 26
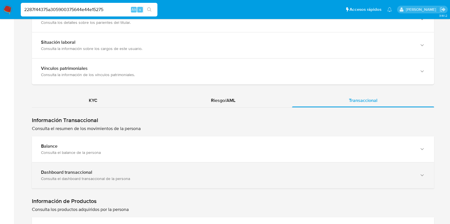
click at [178, 176] on div "Consulta el dashboard transaccional de la persona" at bounding box center [227, 178] width 372 height 5
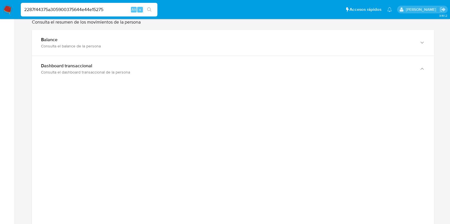
scroll to position [632, 0]
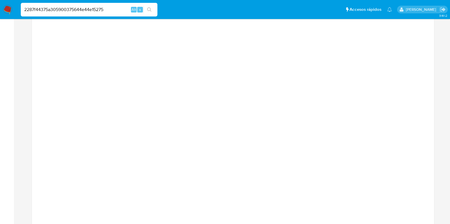
drag, startPoint x: 109, startPoint y: 7, endPoint x: 8, endPoint y: 2, distance: 101.6
click at [8, 2] on nav "Pausado Ver notificaciones 2287f44375a305900375644e44e15275 Alt s Accesos rápid…" at bounding box center [225, 9] width 450 height 19
paste input "34b9d6f18bdbf04f50cc9adb9e3c93f1"
type input "34b9d6f18bdbf04f50cc9adb9e3c93f1"
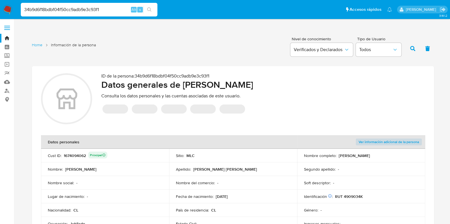
click at [191, 89] on h2 "Datos generales de [PERSON_NAME]" at bounding box center [262, 84] width 323 height 11
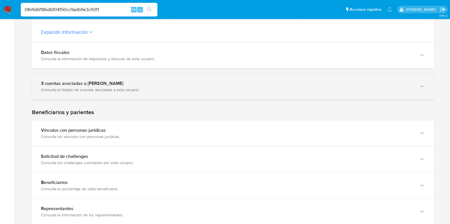
scroll to position [235, 0]
click at [167, 96] on div "3 cuentas asociadas a [PERSON_NAME] Consulta el listado de cuentas asociadas a …" at bounding box center [233, 86] width 402 height 26
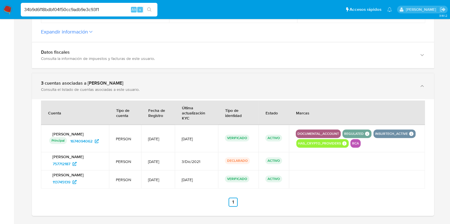
click at [210, 84] on div "3 cuentas asociadas a [PERSON_NAME]" at bounding box center [227, 83] width 372 height 6
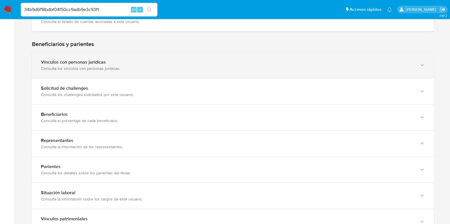
scroll to position [310, 0]
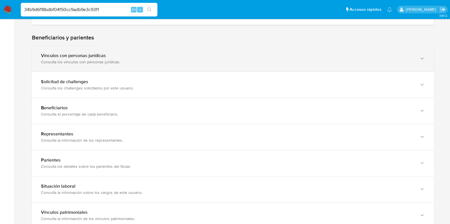
click at [183, 69] on div "Vínculos con personas jurídicas Consulta los vínculos con personas jurídicas." at bounding box center [233, 59] width 402 height 26
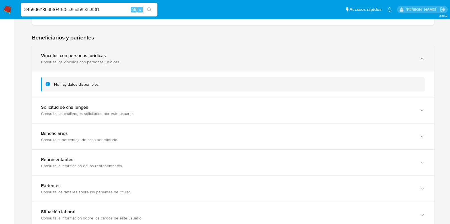
click at [185, 62] on div "Consulta los vínculos con personas jurídicas." at bounding box center [227, 61] width 372 height 5
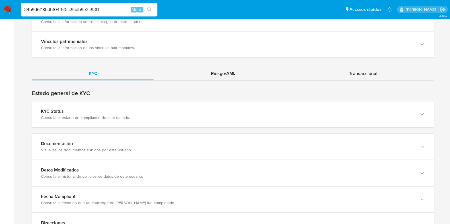
scroll to position [483, 0]
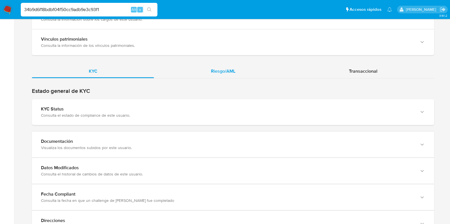
click at [220, 67] on div "Riesgo/AML" at bounding box center [223, 72] width 138 height 14
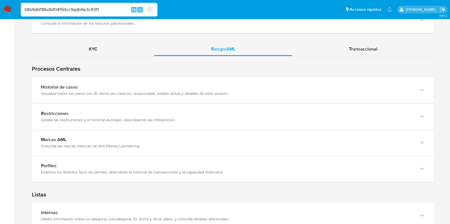
scroll to position [512, 0]
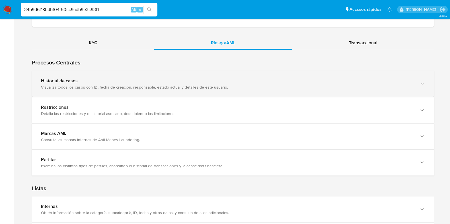
click at [203, 90] on div "Historial de casos Visualiza todos los casos con ID, fecha de creación, respons…" at bounding box center [233, 84] width 402 height 26
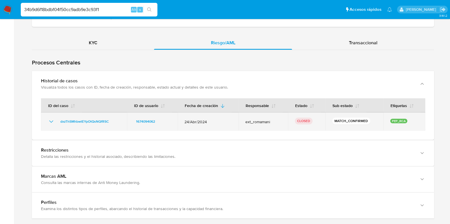
click at [48, 123] on icon "Mostrar/Ocultar" at bounding box center [51, 121] width 7 height 7
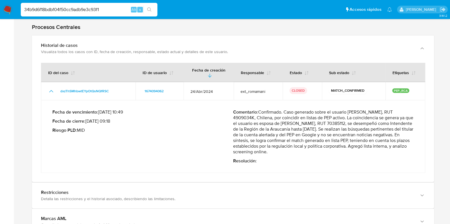
scroll to position [548, 0]
